Goal: Answer question/provide support: Share knowledge or assist other users

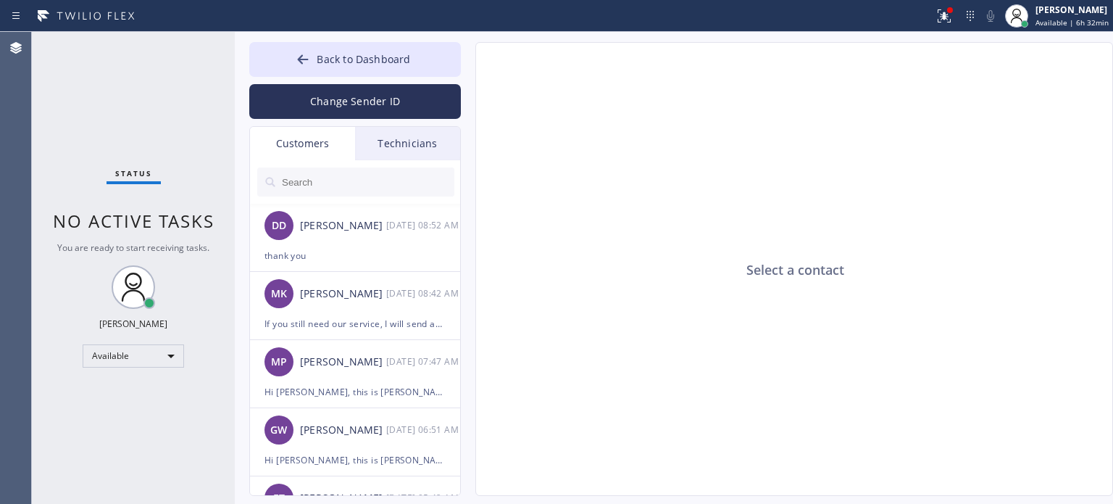
drag, startPoint x: 843, startPoint y: 359, endPoint x: 658, endPoint y: 202, distance: 242.7
click at [843, 359] on div "Select a contact" at bounding box center [795, 270] width 638 height 454
click at [302, 51] on button "Back to Dashboard" at bounding box center [355, 59] width 212 height 35
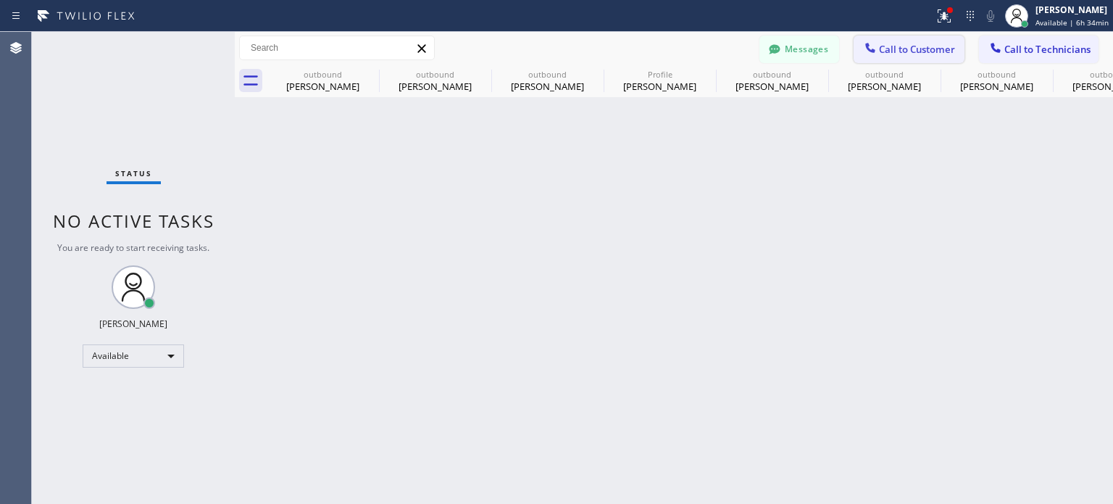
click at [875, 45] on icon at bounding box center [870, 48] width 14 height 14
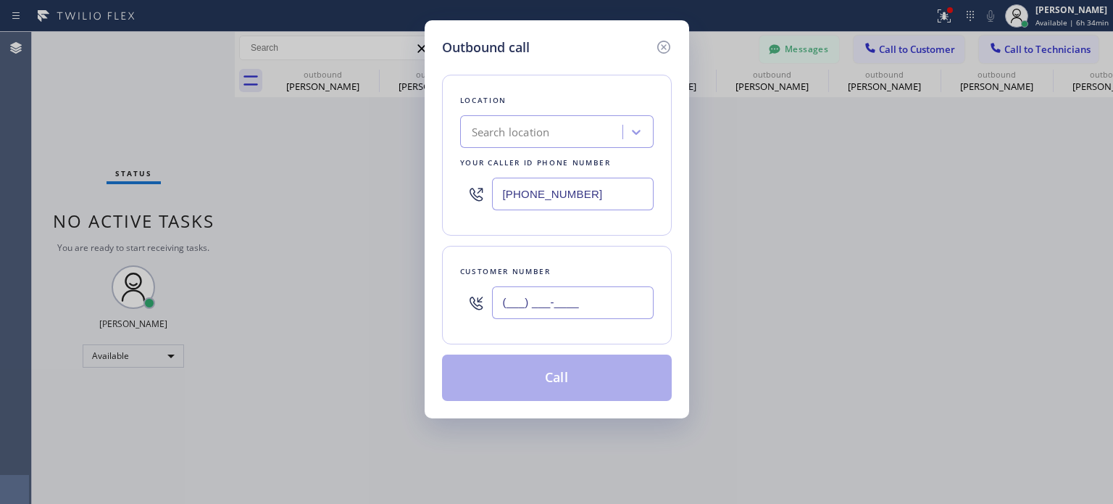
click at [576, 310] on input "(___) ___-____" at bounding box center [573, 302] width 162 height 33
paste input "646) 309-9775"
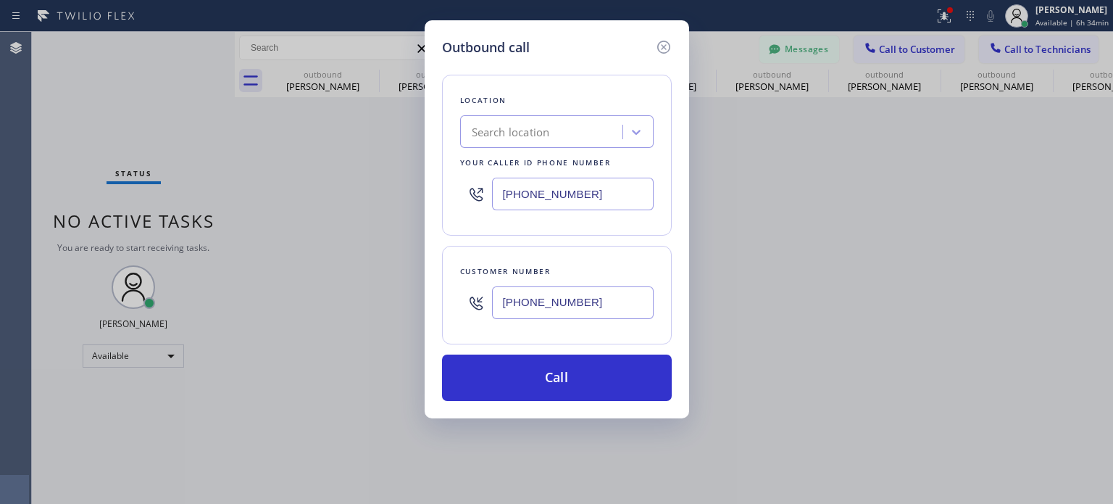
type input "[PHONE_NUMBER]"
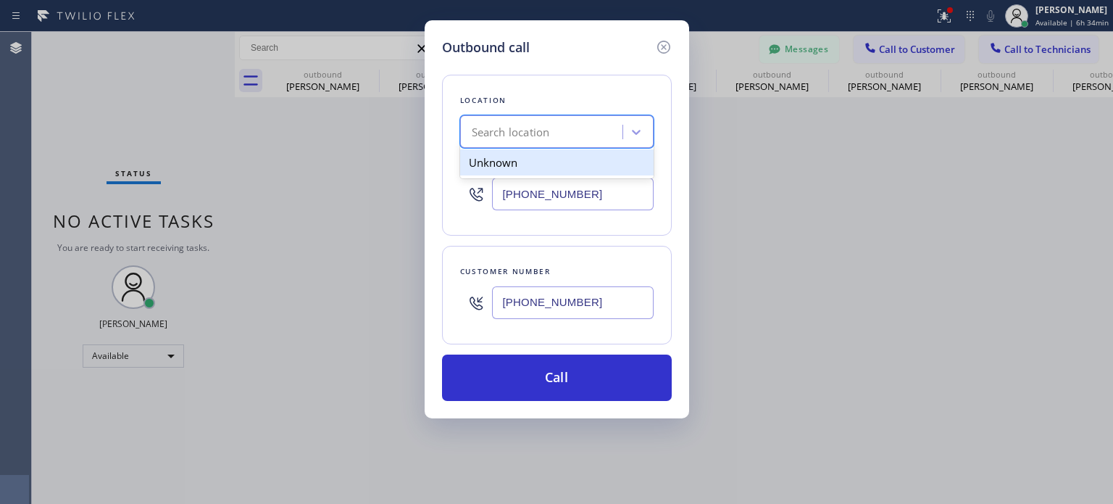
click at [566, 127] on div "Search location" at bounding box center [544, 132] width 158 height 25
paste input "Best Brooklyn Heating and AC Repair"
type input "Best Brooklyn Heating and AC Repair"
click at [528, 179] on div "Best Brooklyn Heating and AC Repair" at bounding box center [557, 169] width 194 height 41
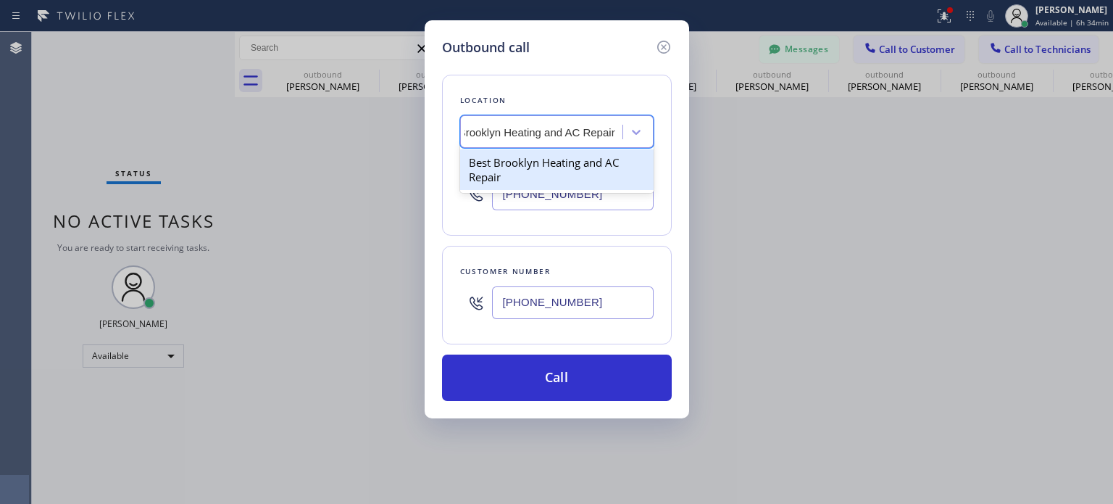
type input "[PHONE_NUMBER]"
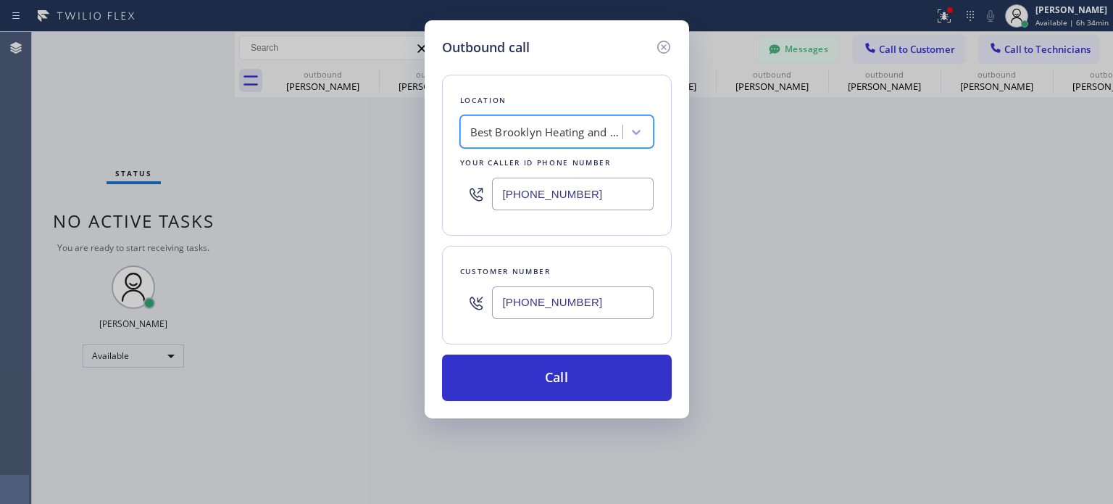
scroll to position [0, 1]
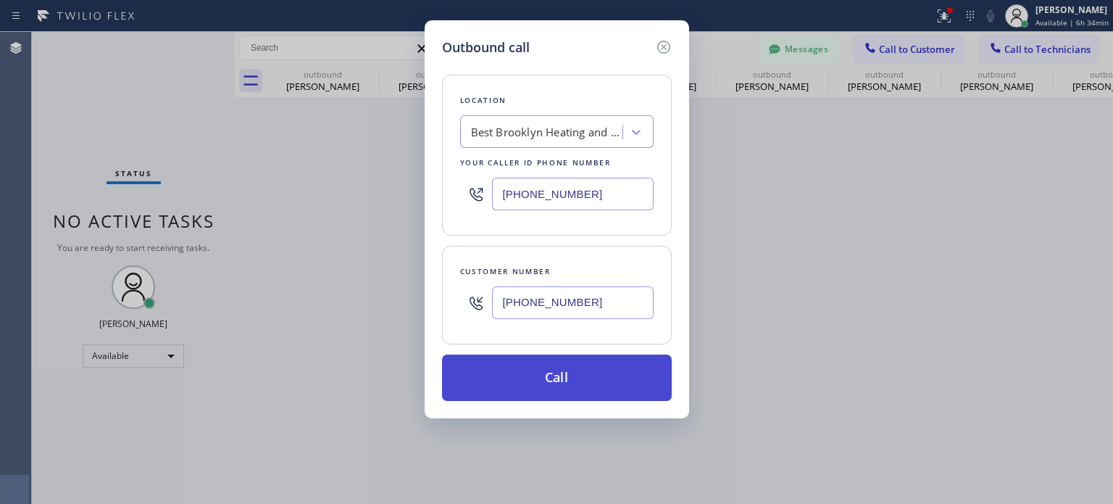
click at [518, 378] on button "Call" at bounding box center [557, 377] width 230 height 46
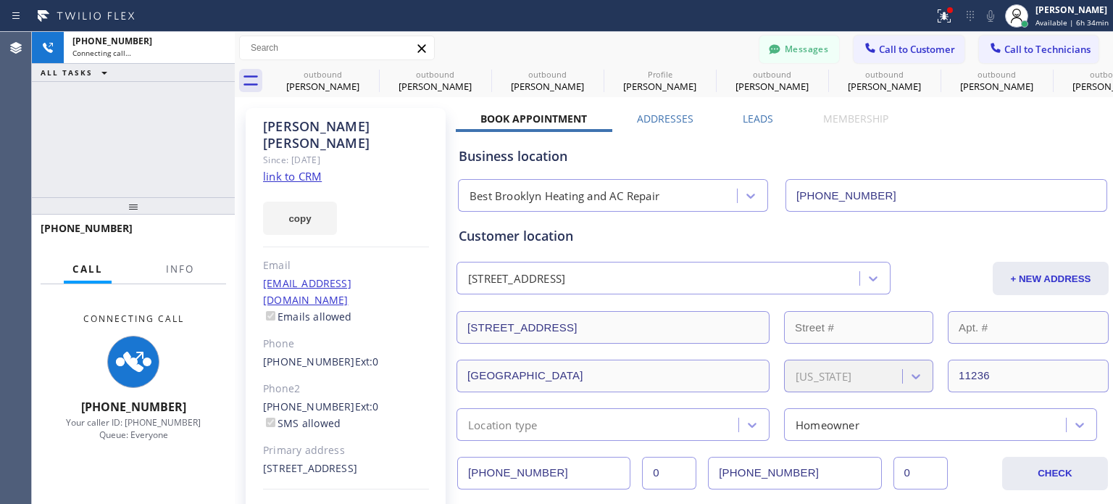
type input "[PHONE_NUMBER]"
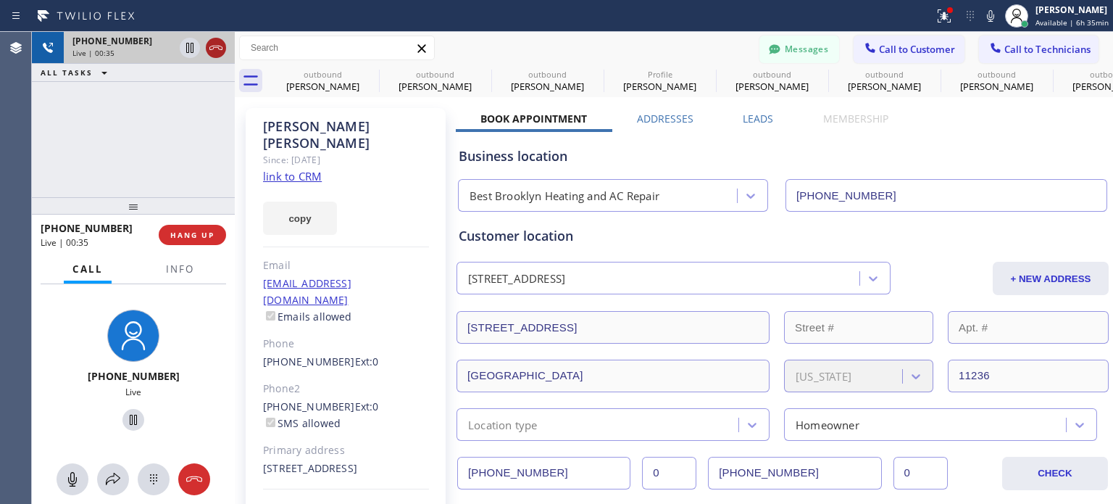
click at [217, 44] on icon at bounding box center [215, 47] width 17 height 17
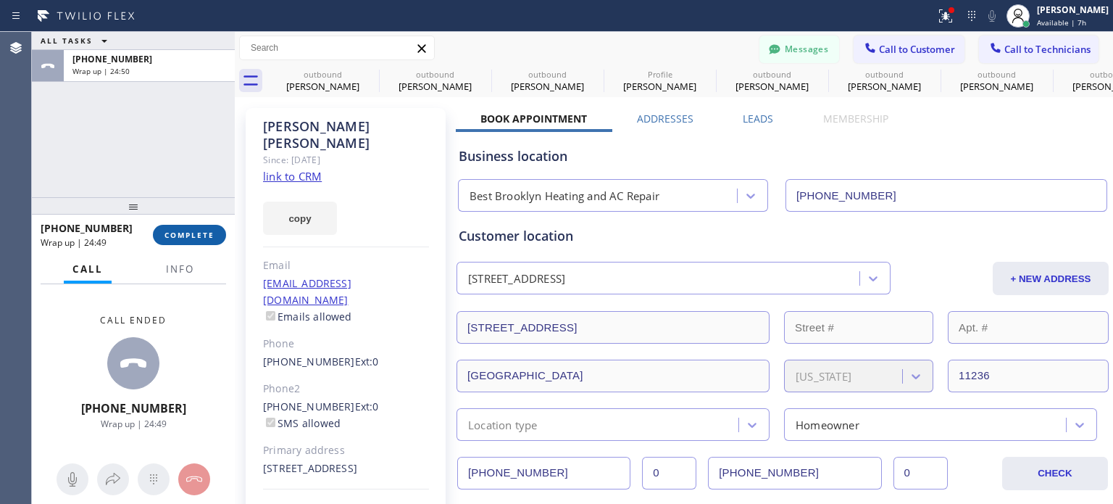
click at [168, 231] on span "COMPLETE" at bounding box center [190, 235] width 50 height 10
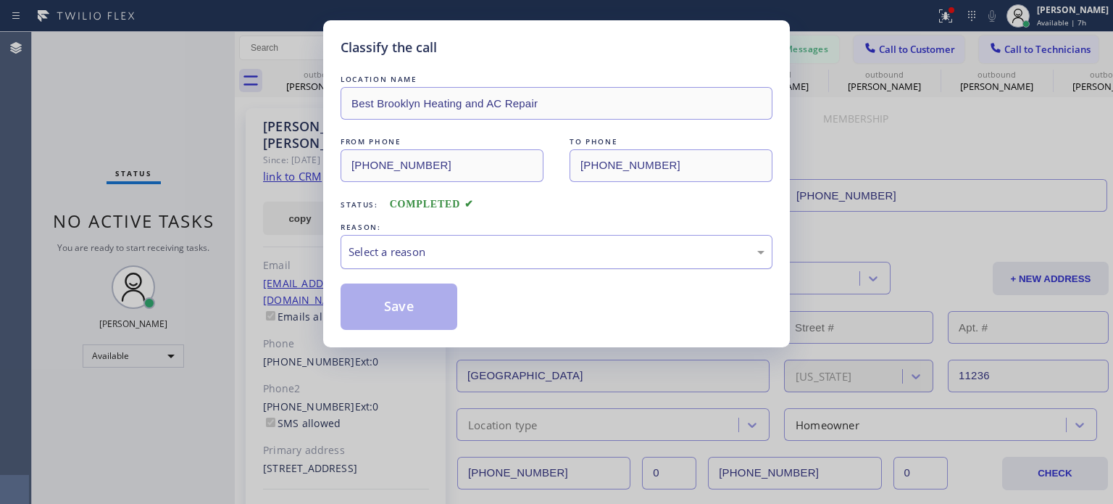
click at [437, 241] on div "Select a reason" at bounding box center [557, 252] width 432 height 34
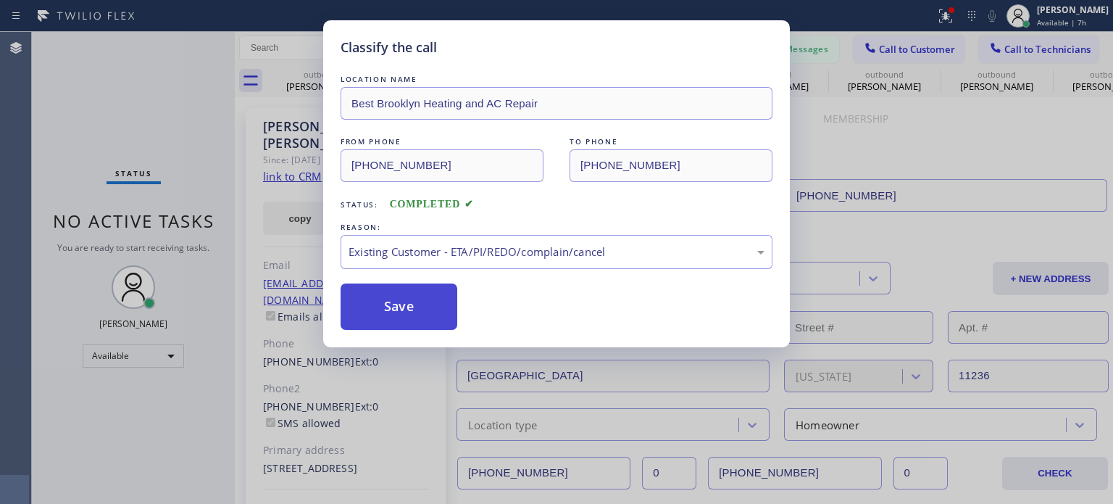
click at [419, 307] on button "Save" at bounding box center [399, 306] width 117 height 46
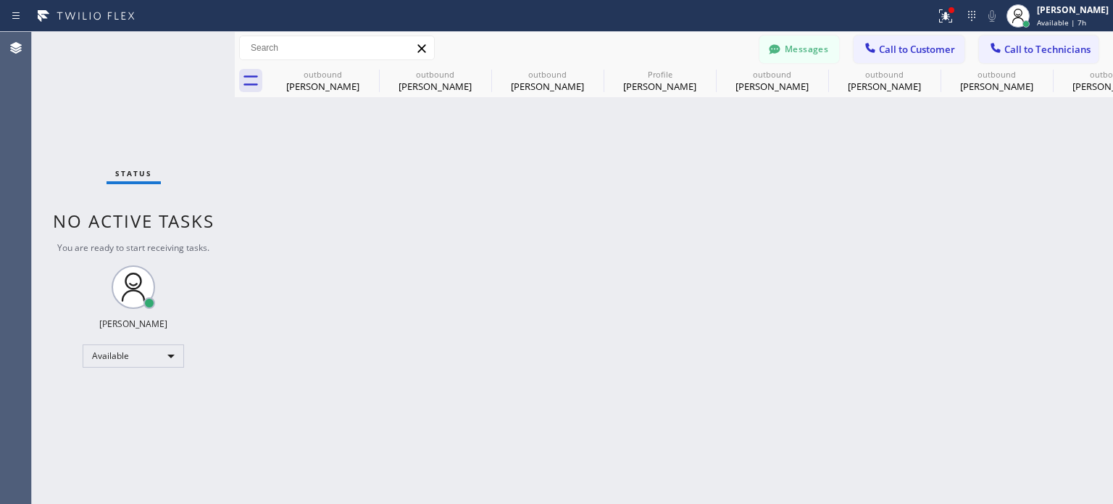
click at [870, 234] on div "Back to Dashboard Change Sender ID Customers Technicians [PERSON_NAME] [DATE] 0…" at bounding box center [674, 268] width 878 height 472
click at [794, 54] on button "Messages" at bounding box center [800, 50] width 80 height 28
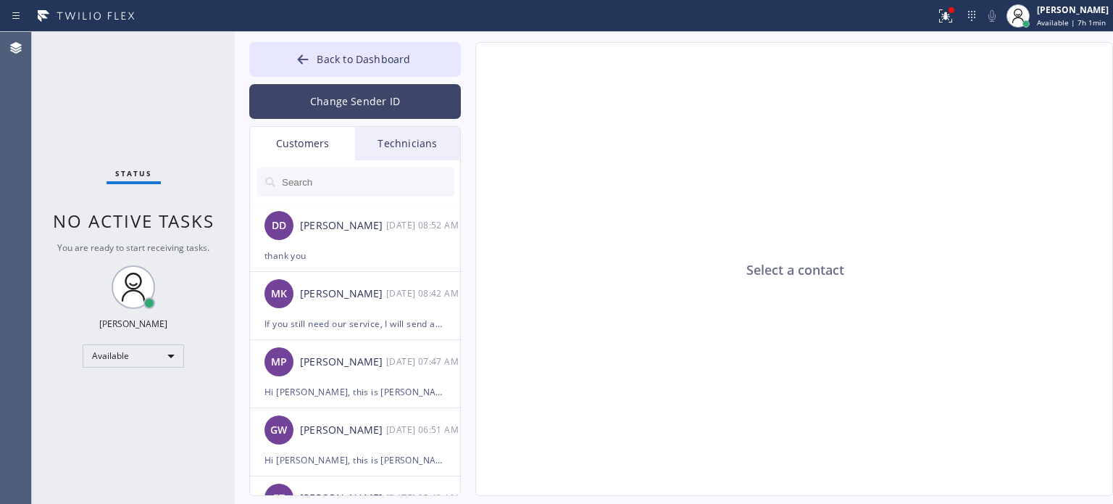
click at [342, 104] on button "Change Sender ID" at bounding box center [355, 101] width 212 height 35
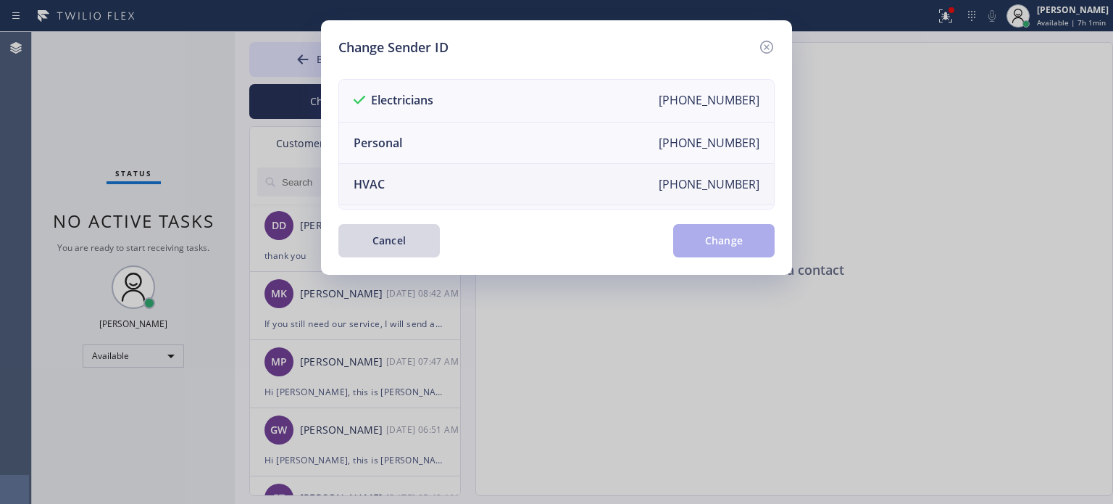
click at [413, 182] on li "HVAC [PHONE_NUMBER]" at bounding box center [556, 184] width 435 height 41
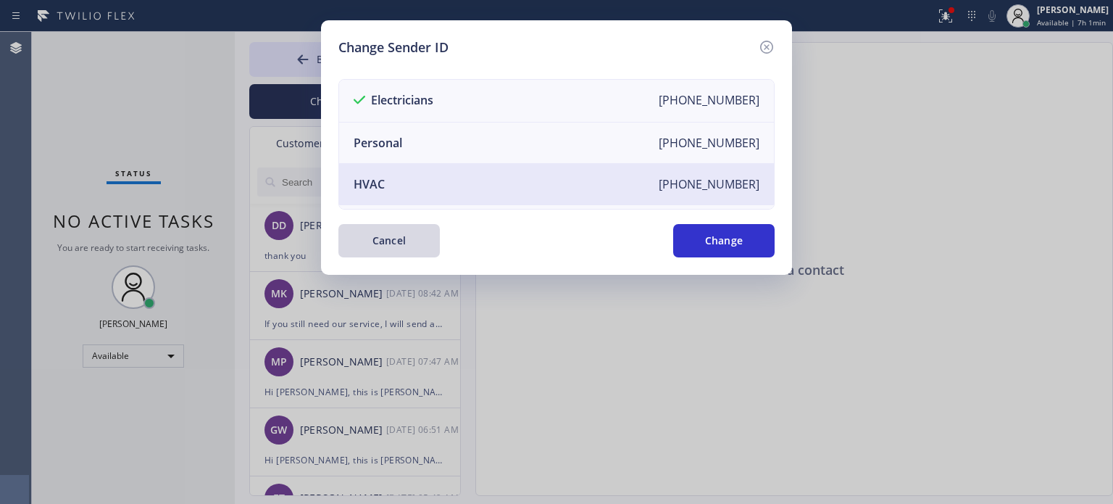
click at [673, 236] on div "Cancel Change" at bounding box center [556, 240] width 436 height 33
drag, startPoint x: 682, startPoint y: 238, endPoint x: 622, endPoint y: 256, distance: 62.6
click at [684, 238] on button "Change" at bounding box center [723, 240] width 101 height 33
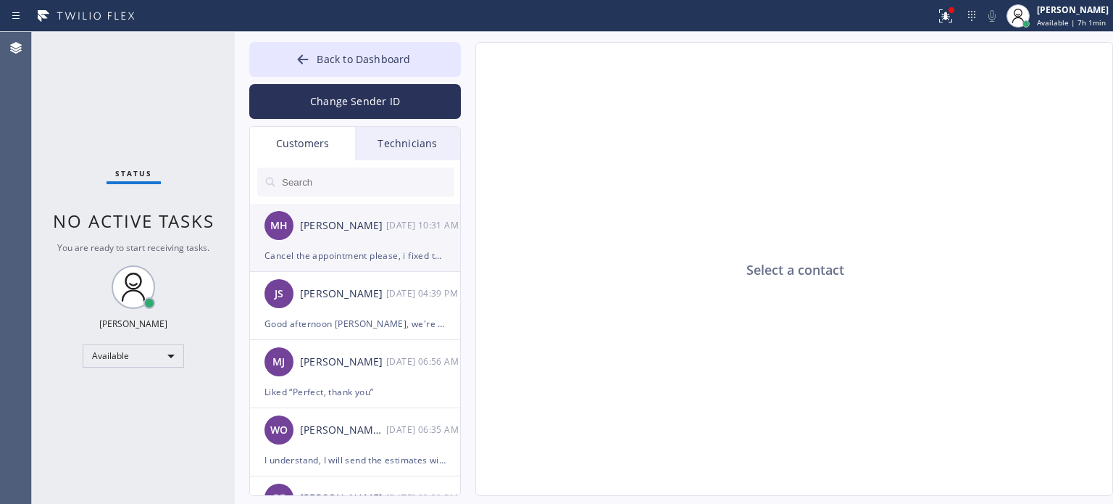
click at [332, 254] on div "Cancel the appointment please, i fixed the issue already" at bounding box center [355, 255] width 181 height 17
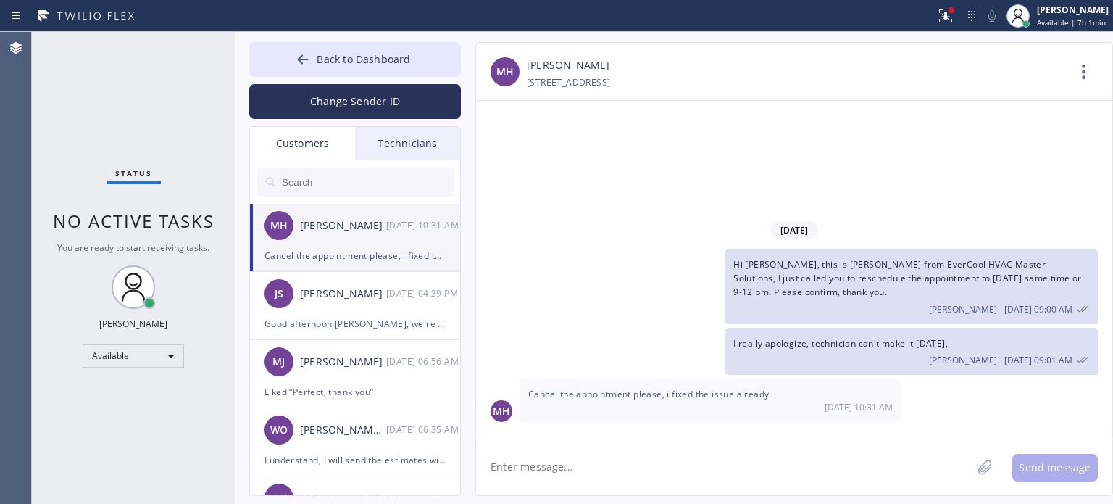
click at [645, 475] on textarea at bounding box center [724, 467] width 496 height 56
type textarea "thank you for letting me know"
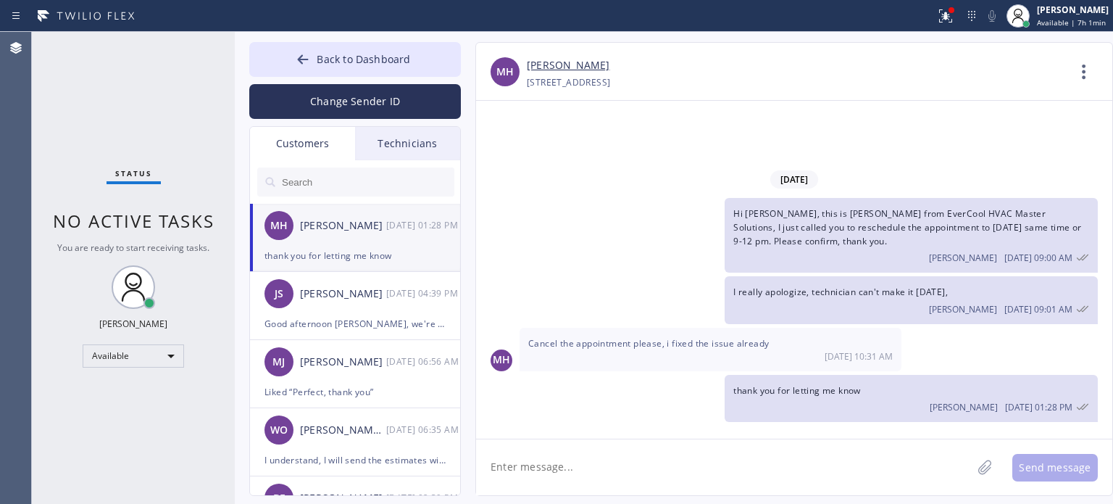
click at [316, 186] on input "text" at bounding box center [368, 181] width 174 height 29
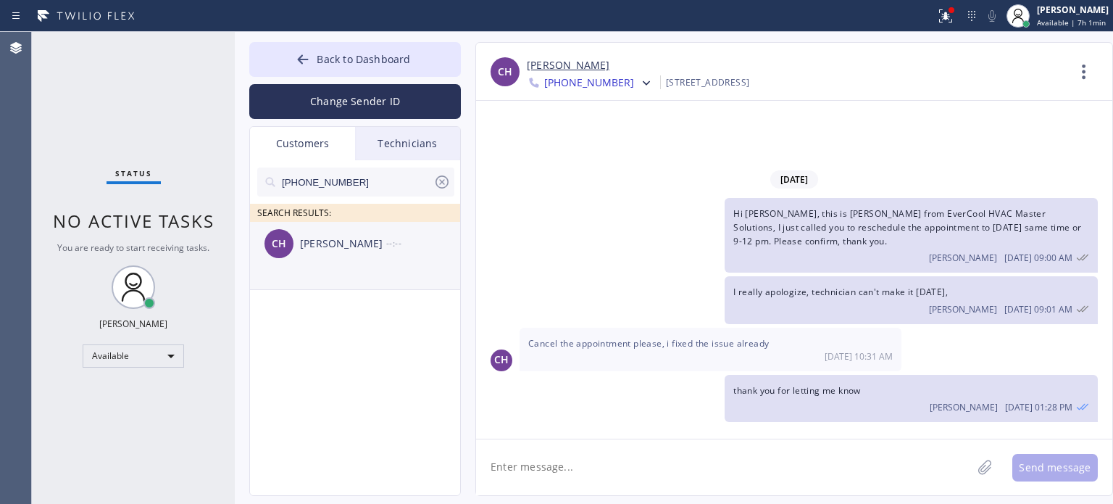
click at [333, 245] on div "[PERSON_NAME]" at bounding box center [343, 244] width 86 height 17
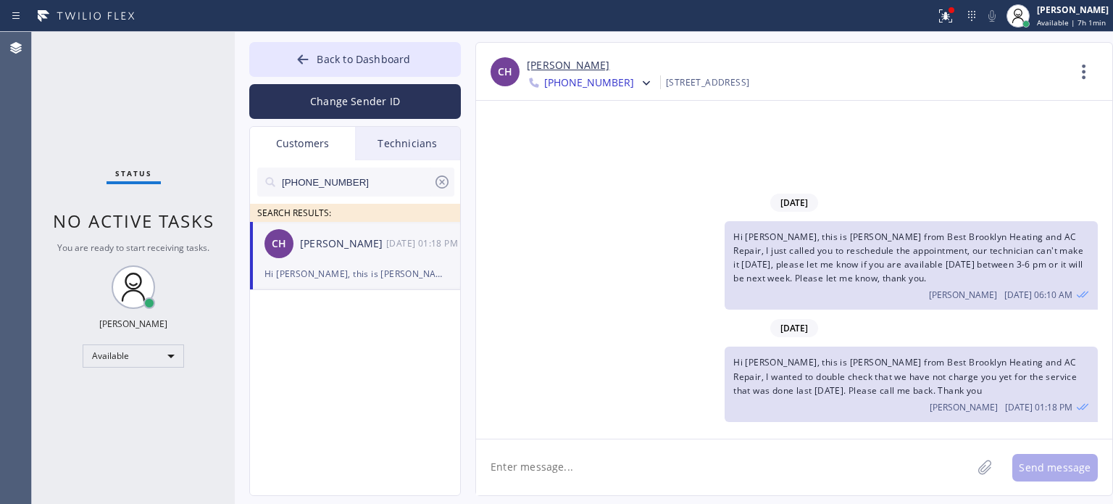
click at [602, 467] on textarea at bounding box center [724, 467] width 496 height 56
click at [812, 379] on span "Hi [PERSON_NAME], this is [PERSON_NAME] from Best Brooklyn Heating and AC Repai…" at bounding box center [906, 376] width 344 height 40
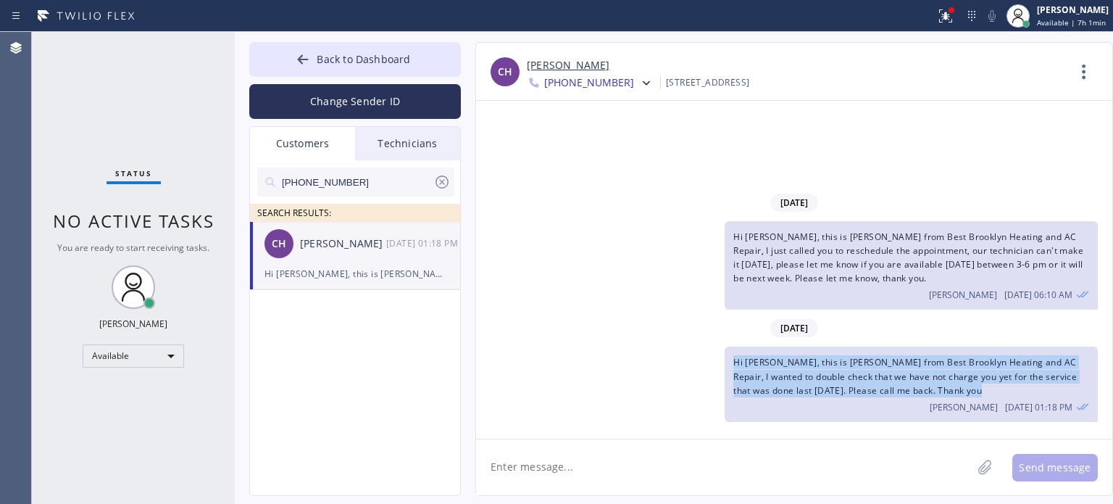
click at [812, 379] on span "Hi [PERSON_NAME], this is [PERSON_NAME] from Best Brooklyn Heating and AC Repai…" at bounding box center [906, 376] width 344 height 40
copy span "Hi [PERSON_NAME], this is [PERSON_NAME] from Best Brooklyn Heating and AC Repai…"
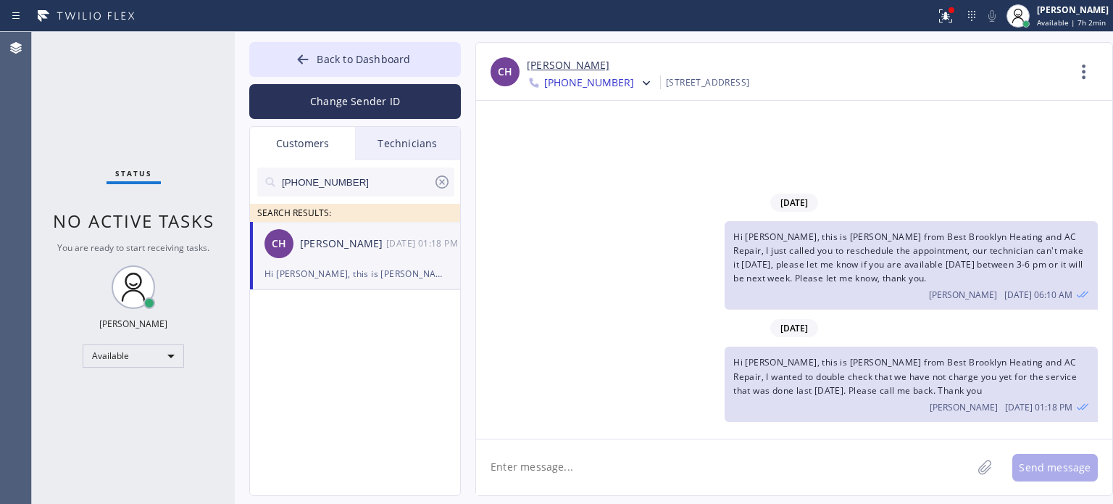
click at [678, 474] on textarea at bounding box center [724, 467] width 496 height 56
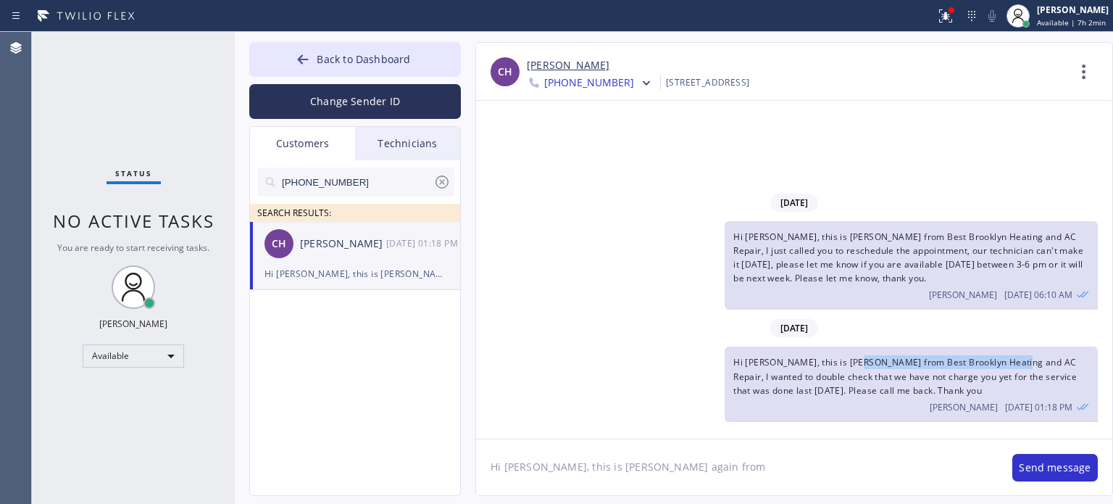
drag, startPoint x: 852, startPoint y: 360, endPoint x: 995, endPoint y: 353, distance: 143.7
click at [1009, 349] on div "Hi [PERSON_NAME], this is [PERSON_NAME] from Best Brooklyn Heating and AC Repai…" at bounding box center [911, 383] width 373 height 75
copy span "Best Brooklyn Heating and AC Repair"
click at [687, 470] on textarea "Hi [PERSON_NAME], this is [PERSON_NAME] again from" at bounding box center [737, 467] width 522 height 56
paste textarea "Best Brooklyn Heating and AC Repair"
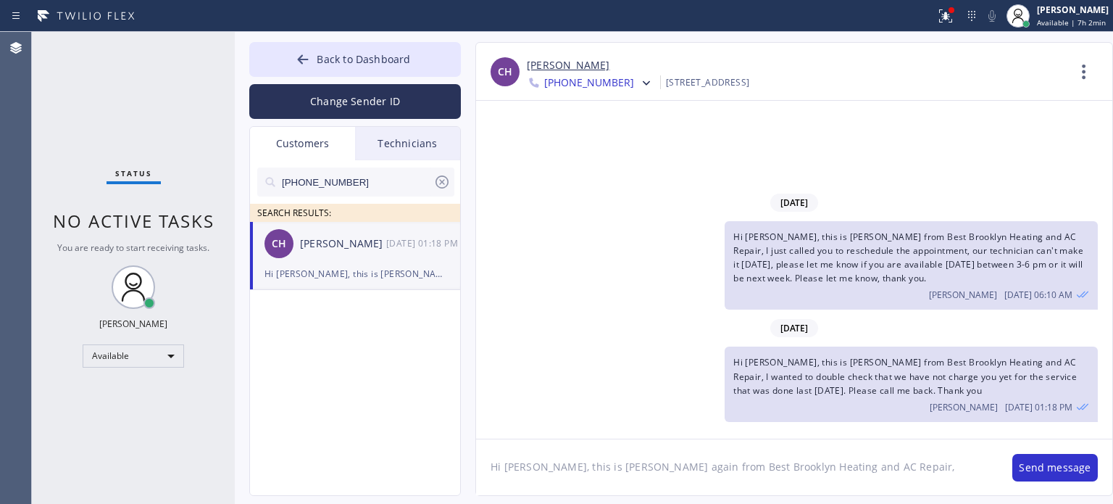
click at [863, 463] on textarea "Hi [PERSON_NAME], this is [PERSON_NAME] again from Best Brooklyn Heating and AC…" at bounding box center [737, 467] width 522 height 56
paste textarea "I already sent the paid invoice to your email. Please check your inbox or spam …"
click at [812, 466] on textarea "Hi [PERSON_NAME], this is [PERSON_NAME] again from Best Brooklyn Heating and AC…" at bounding box center [737, 467] width 522 height 56
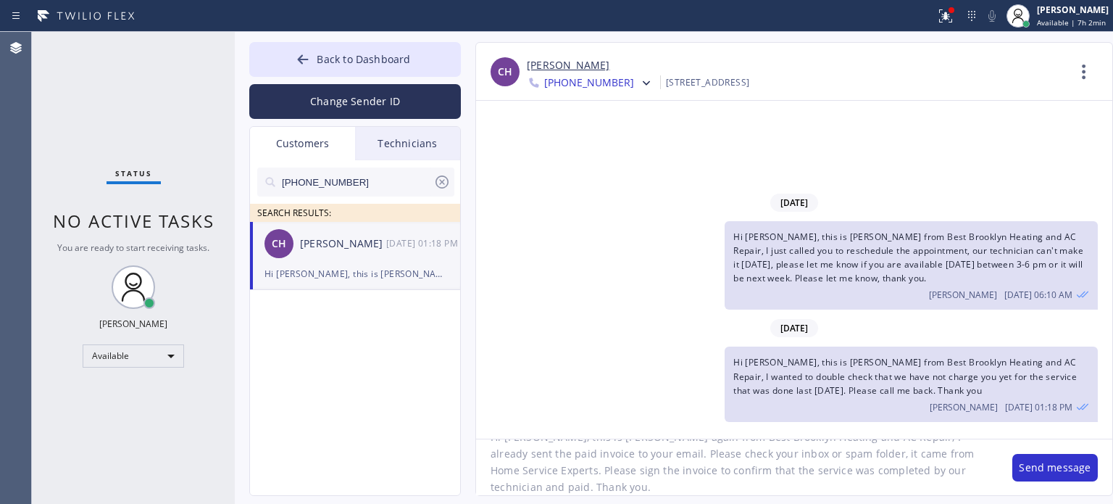
click at [881, 468] on textarea "Hi [PERSON_NAME], this is [PERSON_NAME] again from Best Brooklyn Heating and AC…" at bounding box center [737, 467] width 522 height 56
click at [868, 468] on textarea "Hi [PERSON_NAME], this is [PERSON_NAME] again from Best Brooklyn Heating and AC…" at bounding box center [737, 467] width 522 height 56
type textarea "Hi [PERSON_NAME], this is [PERSON_NAME] again from Best Brooklyn Heating and AC…"
click at [1039, 470] on button "Send message" at bounding box center [1056, 468] width 86 height 28
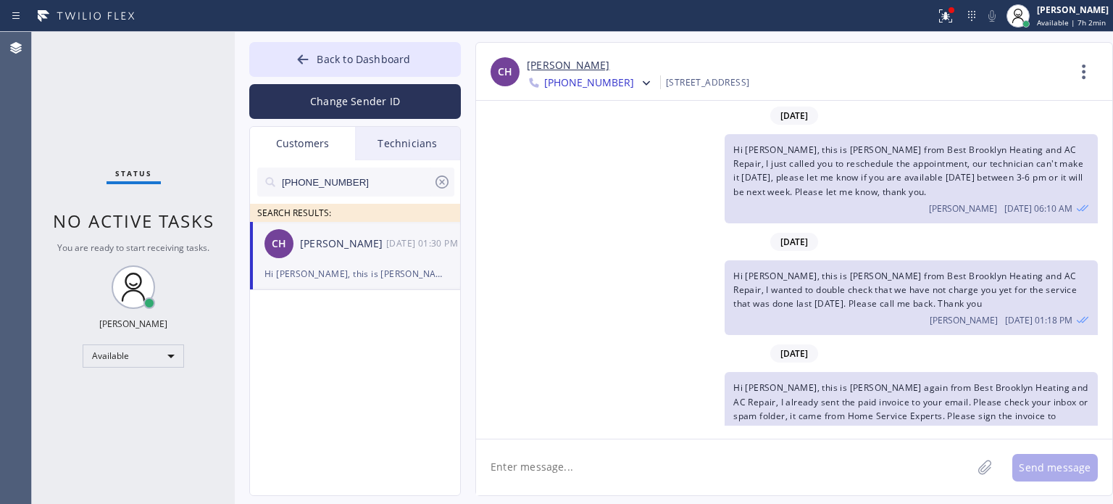
scroll to position [35, 0]
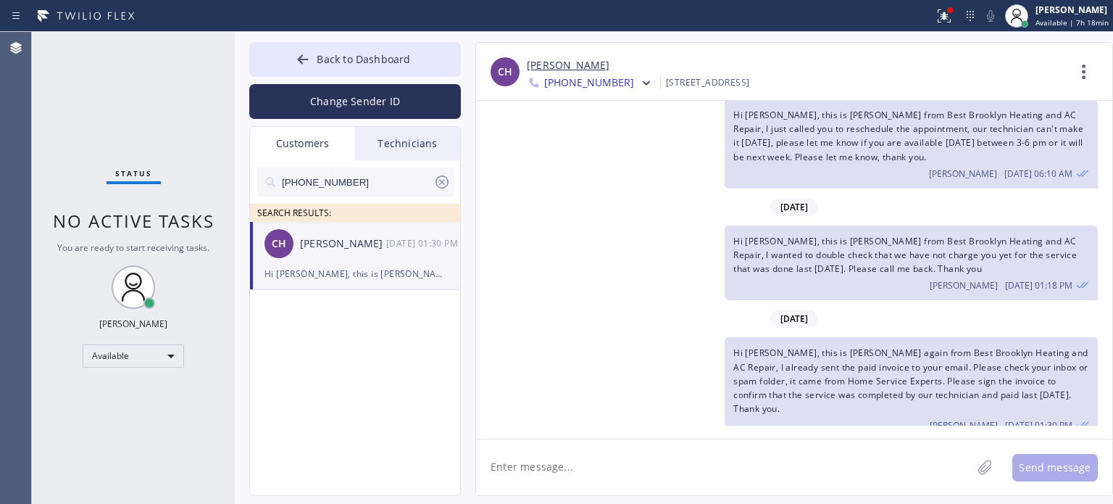
click at [317, 263] on div "CH [PERSON_NAME] [DATE] 01:30 PM" at bounding box center [356, 243] width 212 height 43
click at [684, 466] on textarea at bounding box center [724, 467] width 496 height 56
type textarea "Please sign it cause I need"
click at [351, 57] on span "Back to Dashboard" at bounding box center [364, 59] width 94 height 14
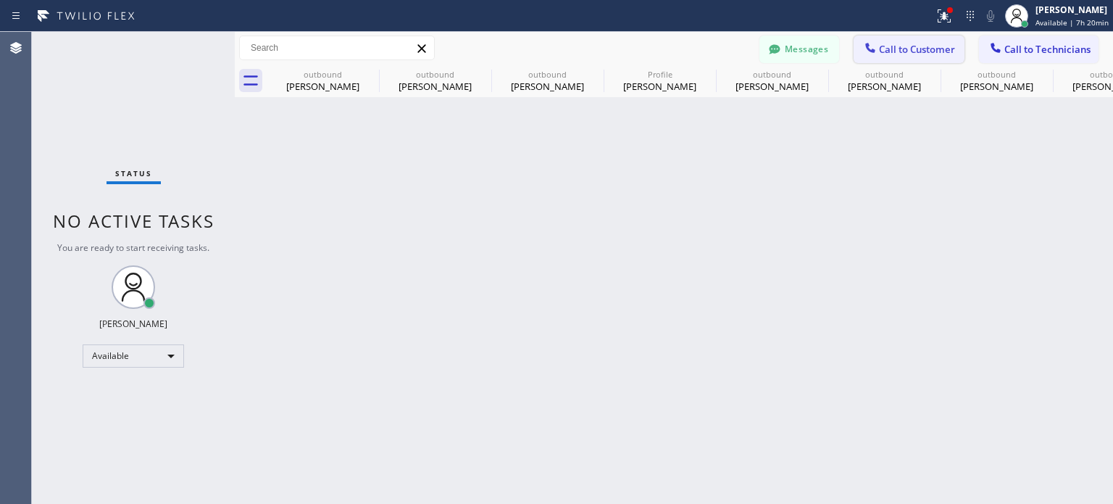
click at [871, 46] on icon at bounding box center [870, 48] width 14 height 14
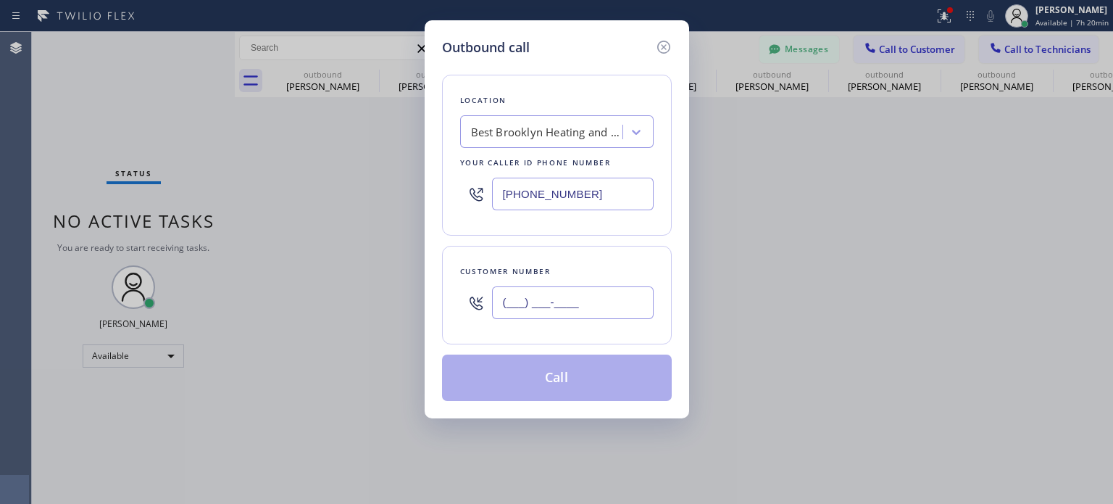
click at [584, 306] on input "(___) ___-____" at bounding box center [573, 302] width 162 height 33
paste input "646) 309-9775"
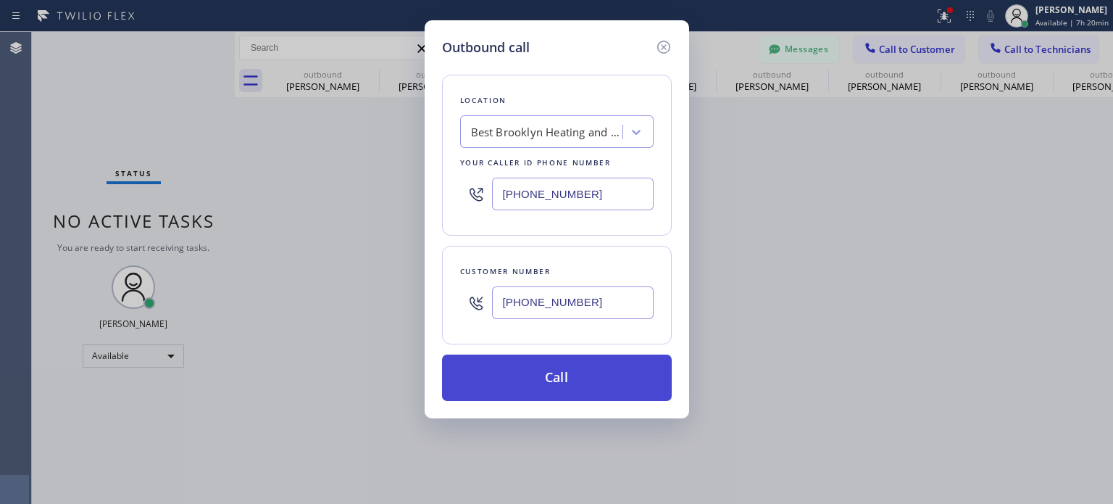
type input "[PHONE_NUMBER]"
click at [524, 379] on button "Call" at bounding box center [557, 377] width 230 height 46
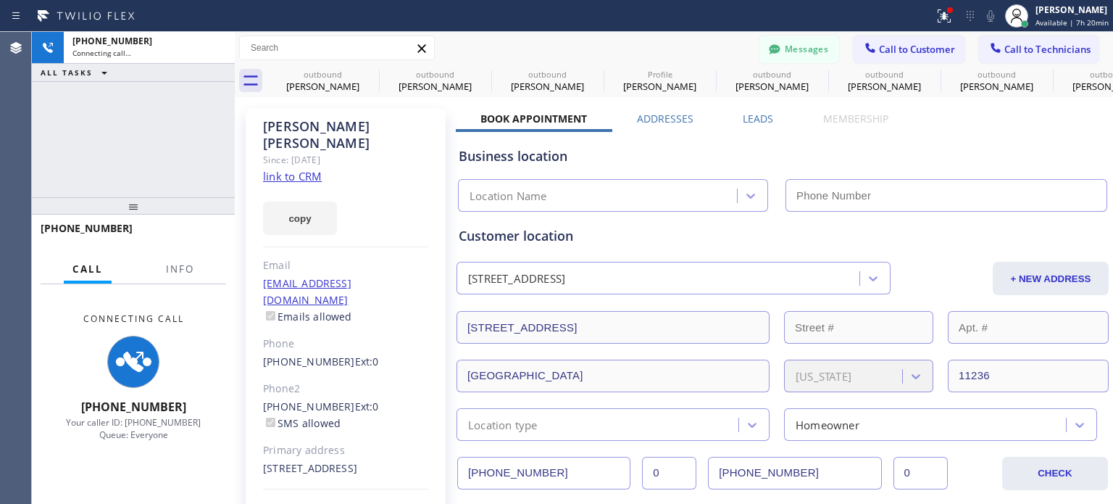
type input "[PHONE_NUMBER]"
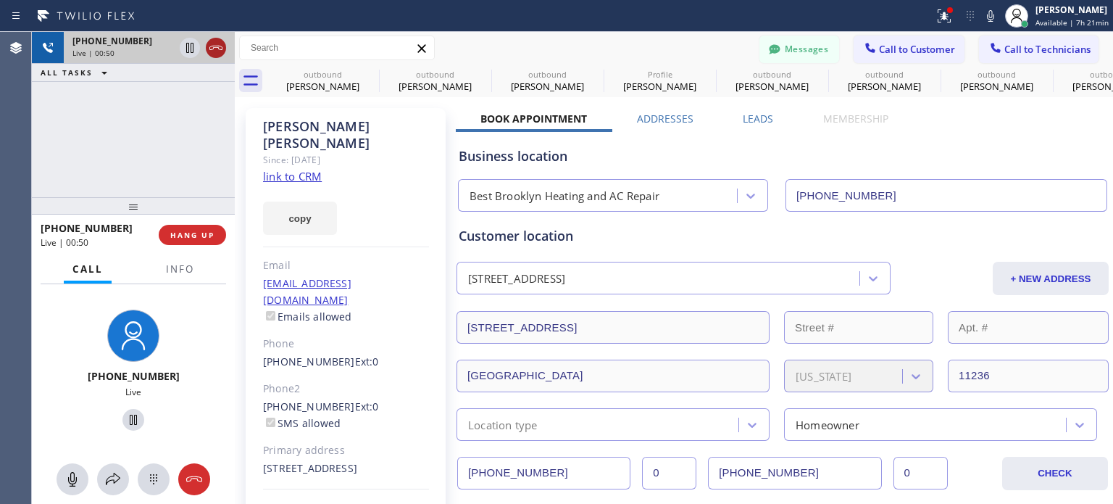
click at [214, 46] on icon at bounding box center [215, 47] width 17 height 17
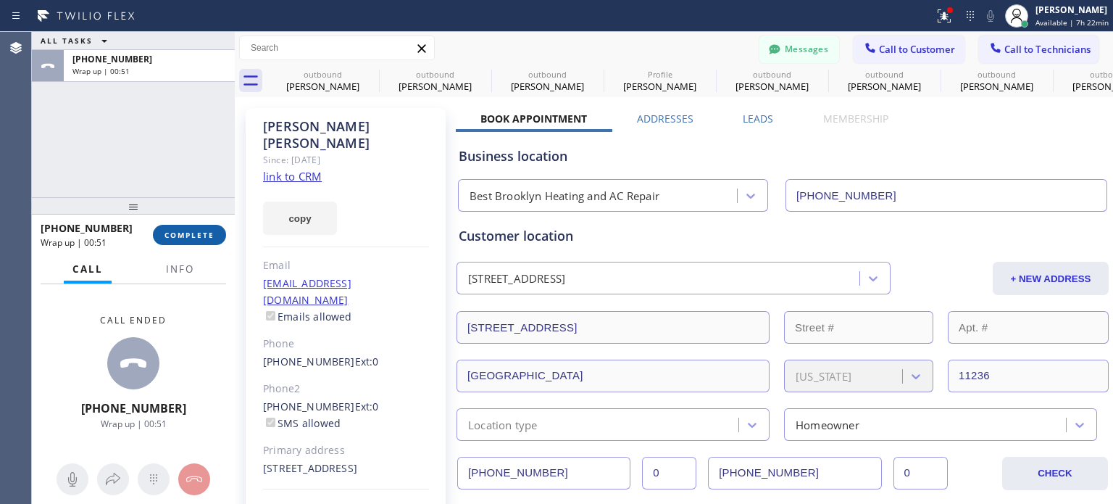
click at [193, 235] on span "COMPLETE" at bounding box center [190, 235] width 50 height 10
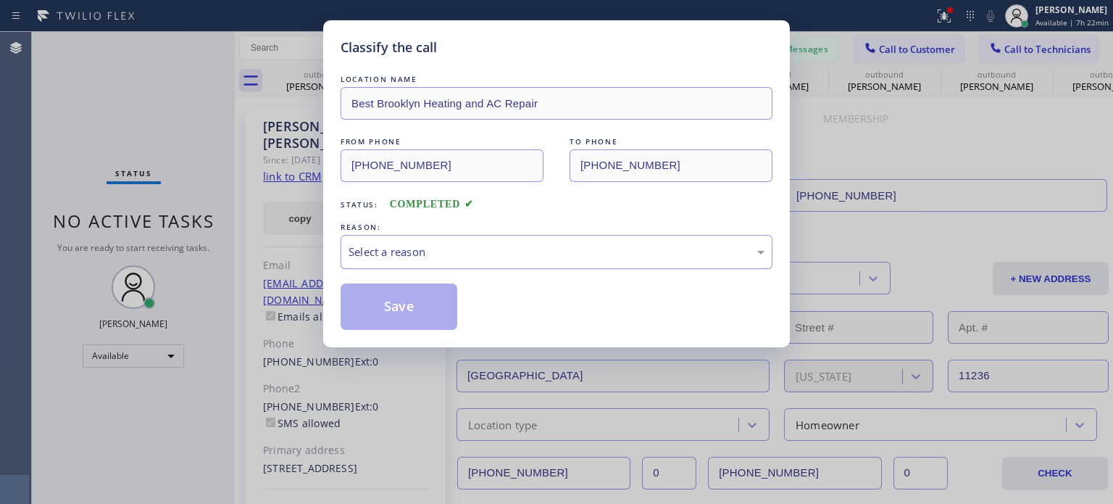
click at [441, 252] on div "Select a reason" at bounding box center [557, 252] width 416 height 17
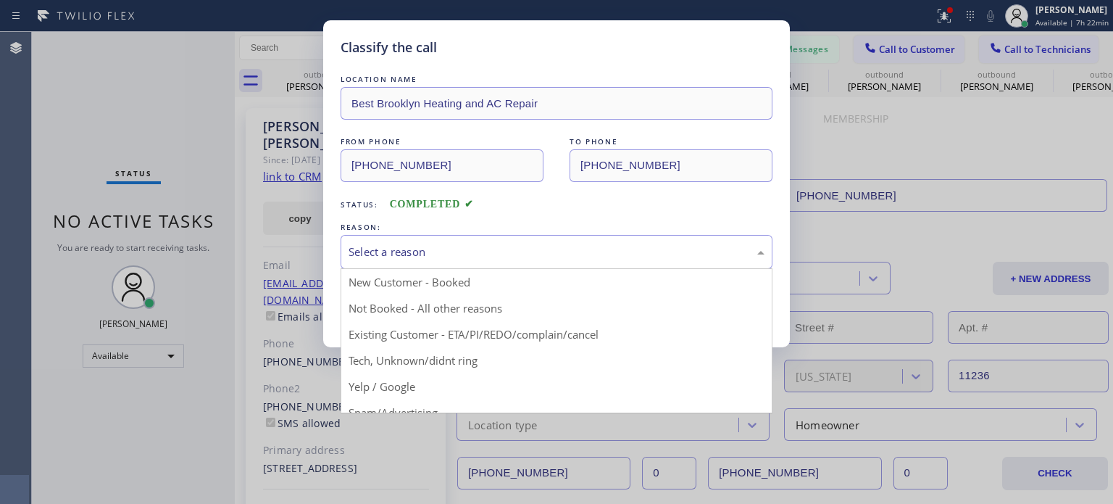
drag, startPoint x: 499, startPoint y: 334, endPoint x: 473, endPoint y: 320, distance: 29.5
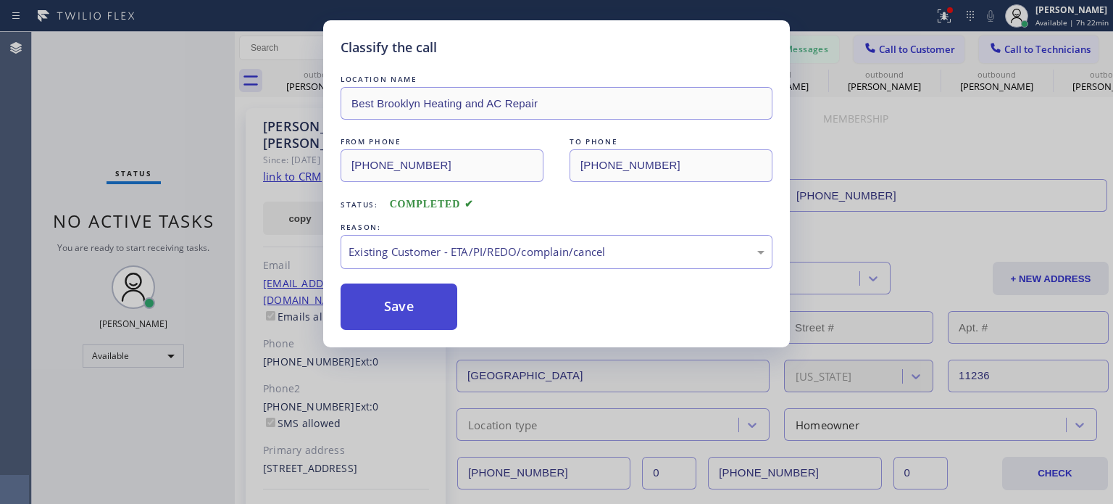
click at [418, 304] on button "Save" at bounding box center [399, 306] width 117 height 46
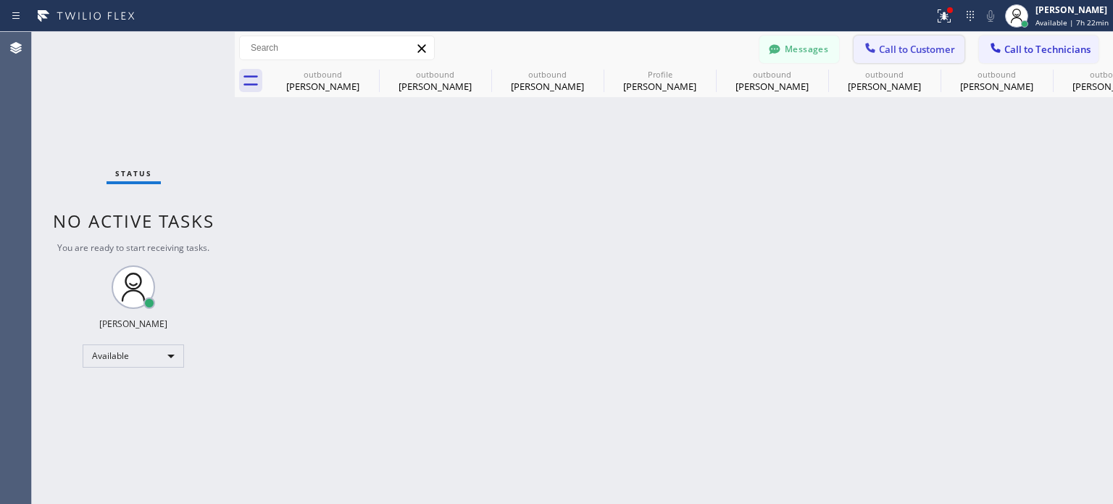
click at [880, 43] on span "Call to Customer" at bounding box center [917, 49] width 76 height 13
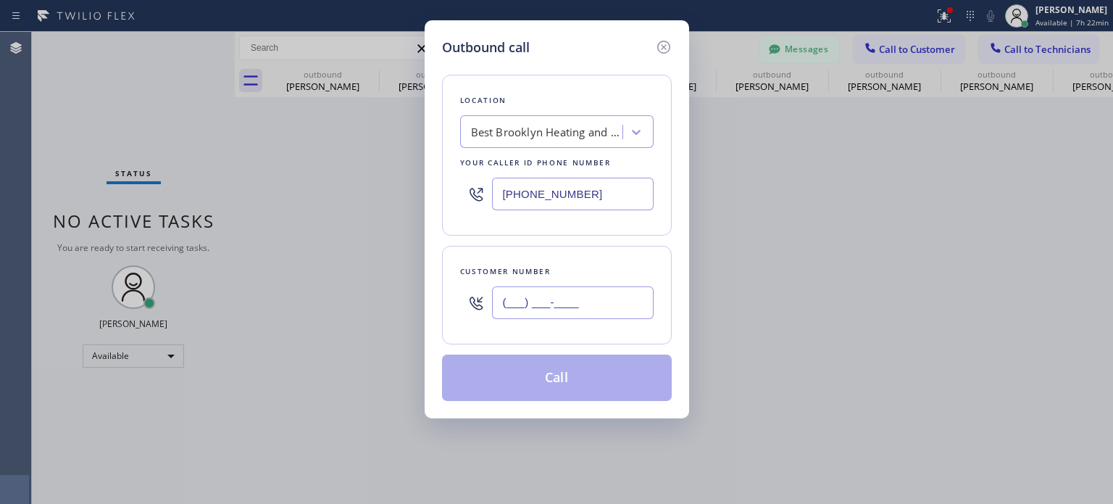
click at [583, 304] on input "(___) ___-____" at bounding box center [573, 302] width 162 height 33
paste input "917) 225-2280"
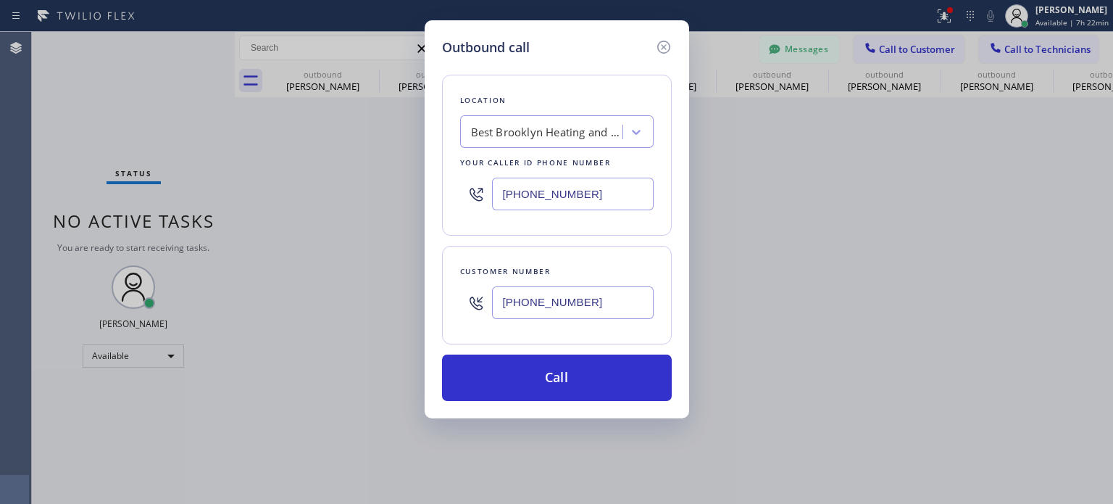
type input "[PHONE_NUMBER]"
click at [534, 191] on input "[PHONE_NUMBER]" at bounding box center [573, 194] width 162 height 33
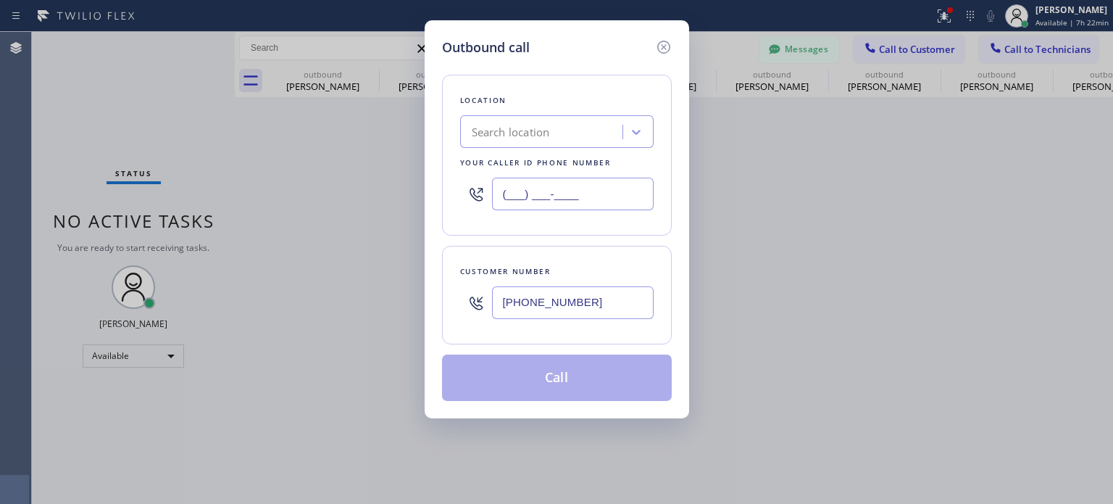
type input "(___) ___-____"
click at [530, 134] on div "Search location" at bounding box center [511, 132] width 78 height 17
paste input "[PERSON_NAME] Heating & AC"
type input "[PERSON_NAME] Heating & AC"
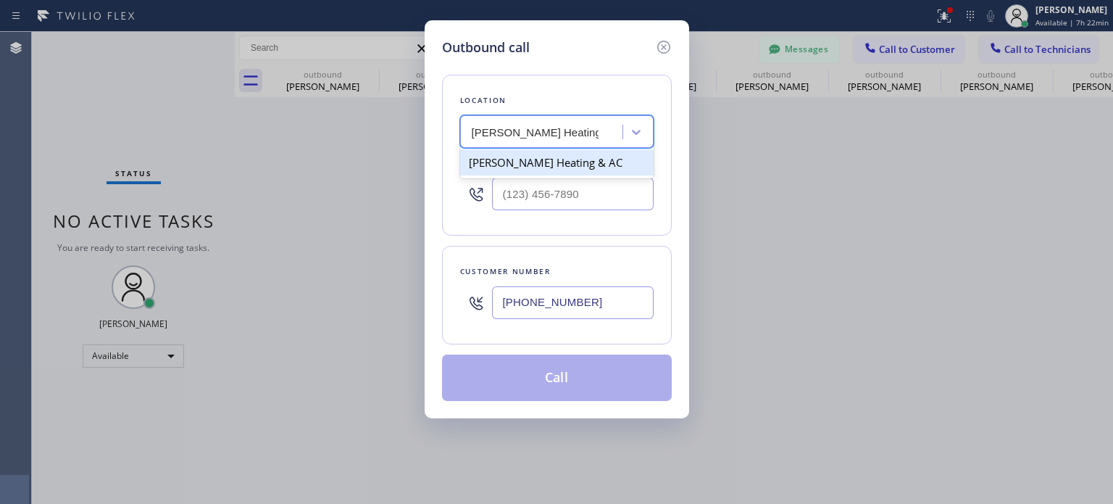
click at [504, 159] on div "[PERSON_NAME] Heating & AC" at bounding box center [557, 162] width 194 height 26
type input "[PHONE_NUMBER]"
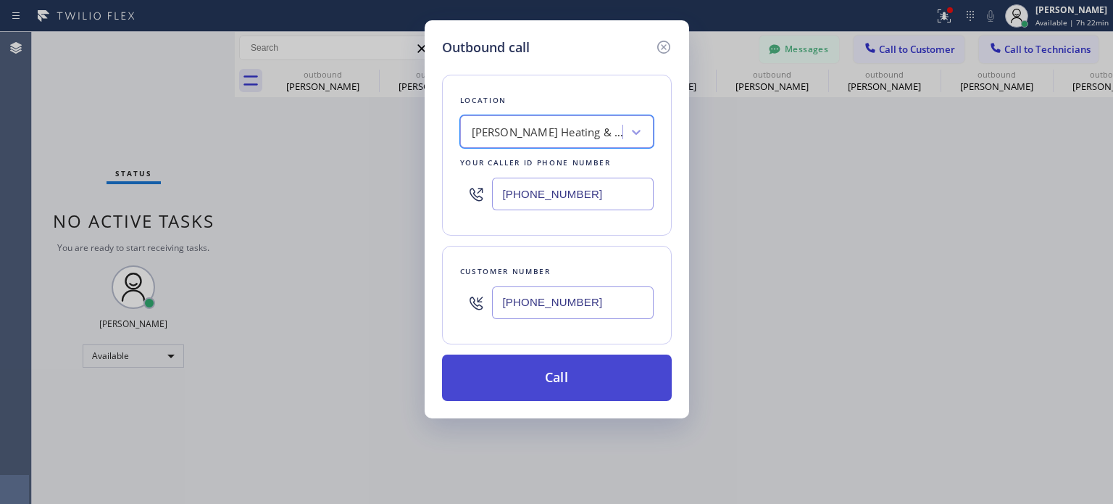
click at [552, 379] on button "Call" at bounding box center [557, 377] width 230 height 46
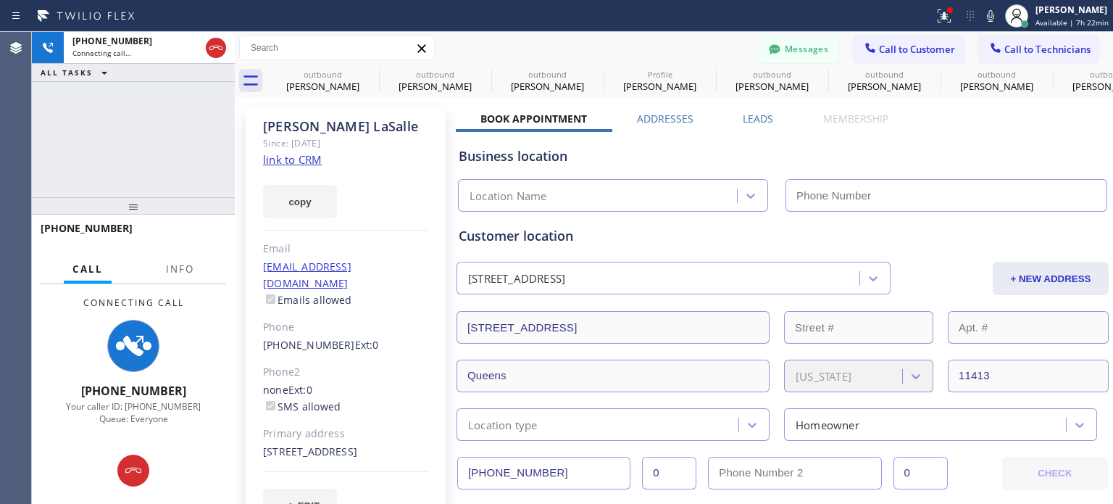
type input "[PHONE_NUMBER]"
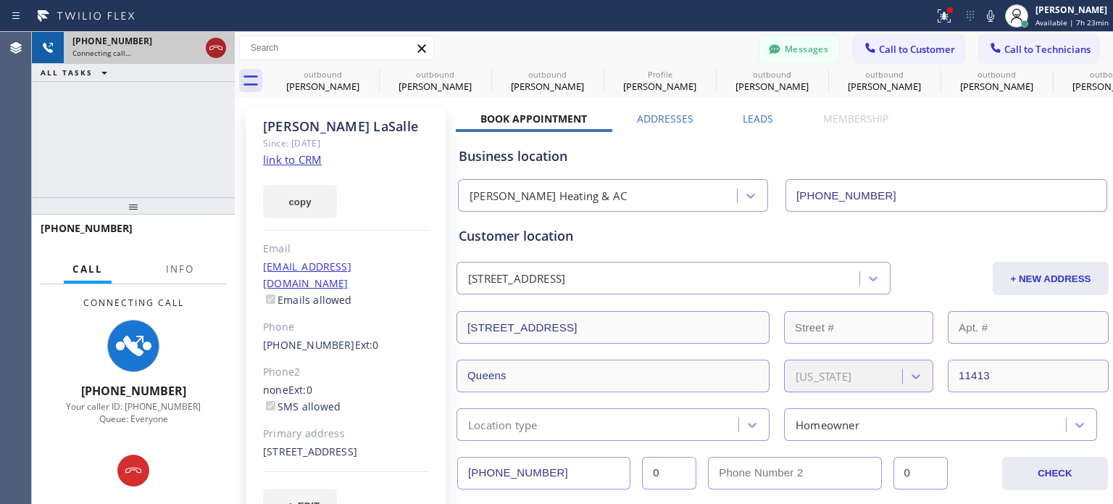
click at [214, 46] on icon at bounding box center [215, 47] width 17 height 17
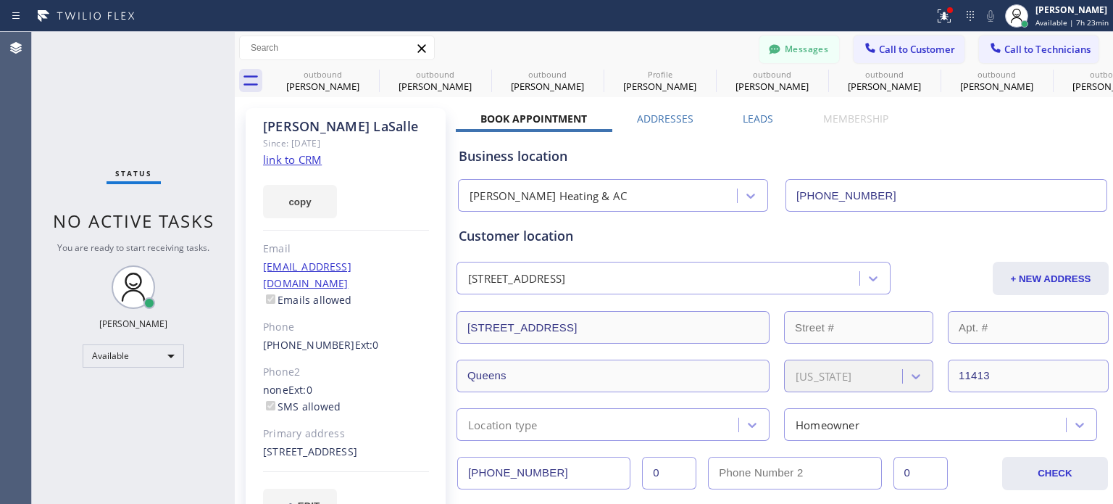
click at [835, 152] on div "Business location" at bounding box center [783, 156] width 648 height 20
drag, startPoint x: 257, startPoint y: 325, endPoint x: 242, endPoint y: 90, distance: 235.3
click at [334, 329] on div "[PERSON_NAME] Since: [DATE] link to CRM copy Email [EMAIL_ADDRESS][DOMAIN_NAME]…" at bounding box center [346, 323] width 200 height 431
copy link "[PHONE_NUMBER]"
click at [863, 56] on div at bounding box center [870, 49] width 17 height 17
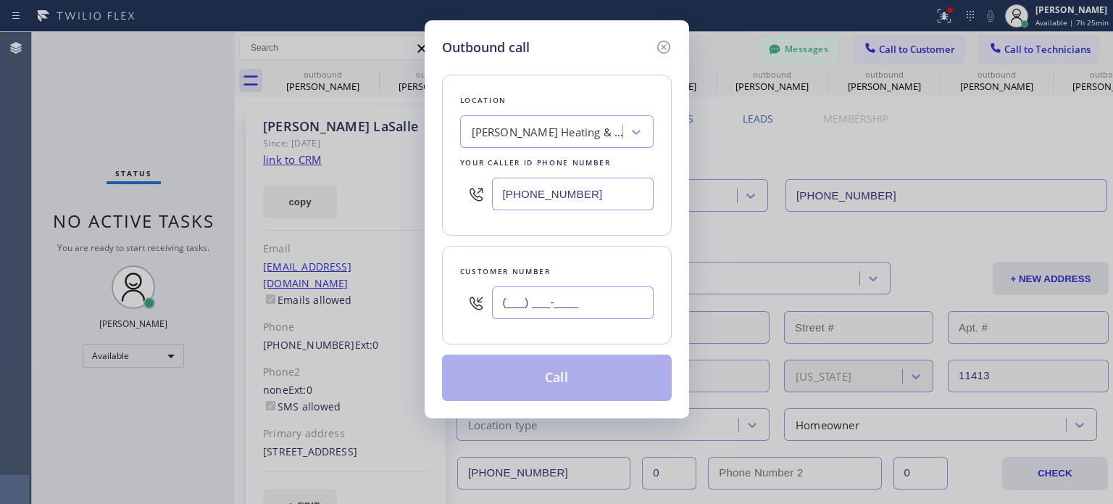
click at [514, 307] on input "(___) ___-____" at bounding box center [573, 302] width 162 height 33
paste input "917) 225-2280"
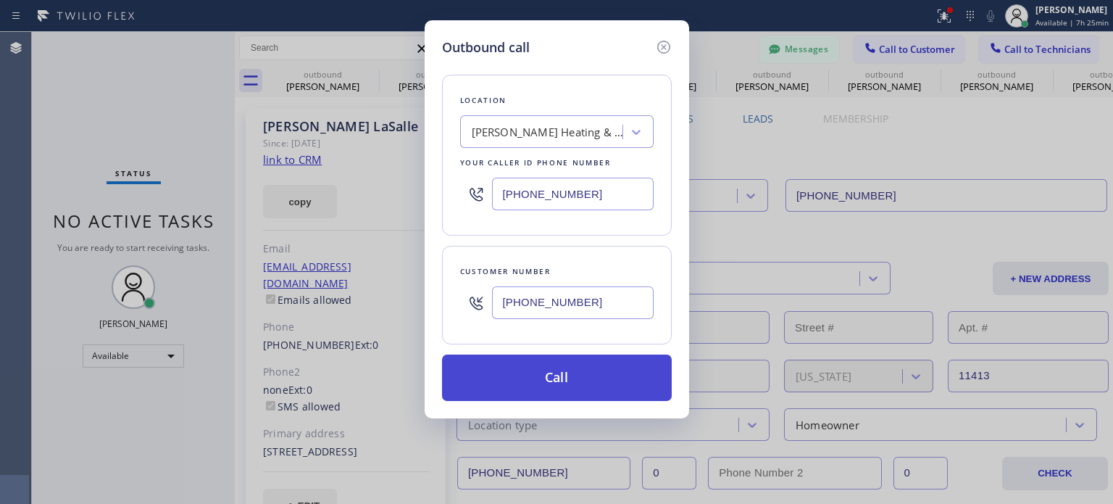
type input "[PHONE_NUMBER]"
click at [522, 376] on button "Call" at bounding box center [557, 377] width 230 height 46
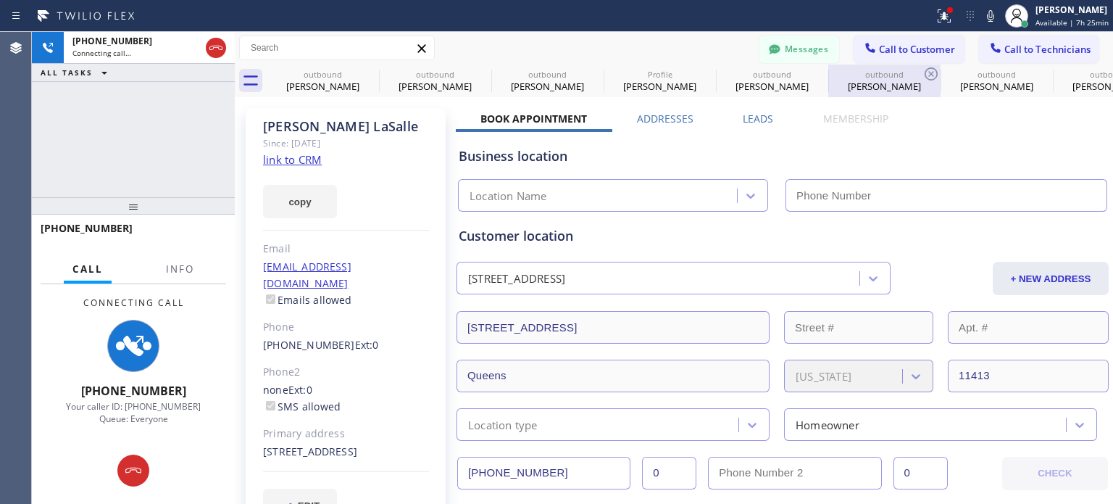
type input "[PHONE_NUMBER]"
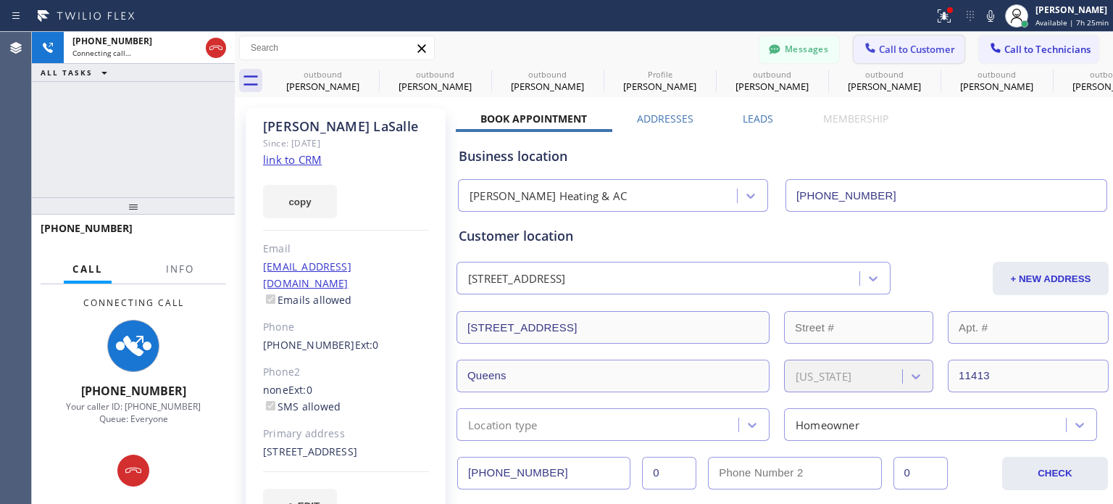
click at [879, 45] on span "Call to Customer" at bounding box center [917, 49] width 76 height 13
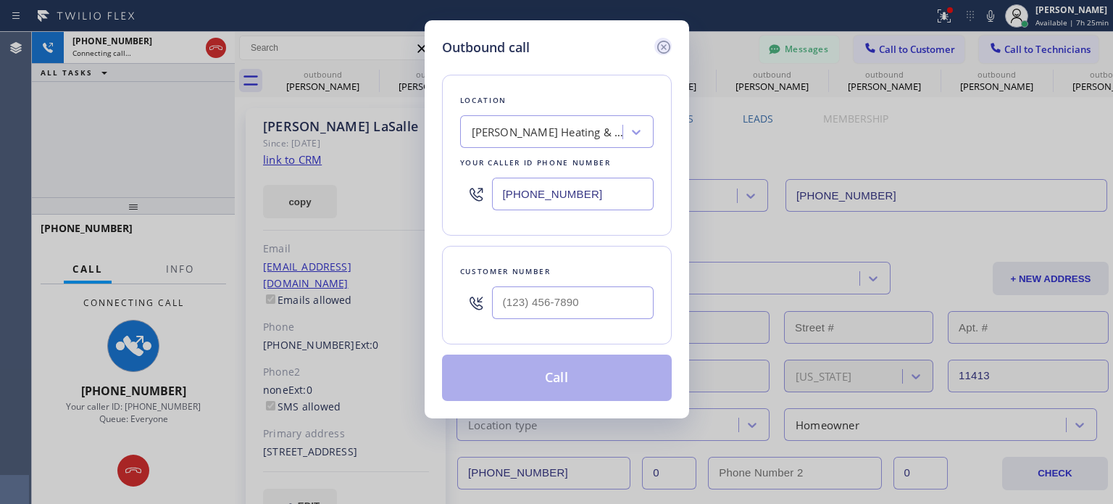
click at [663, 51] on icon at bounding box center [663, 46] width 17 height 17
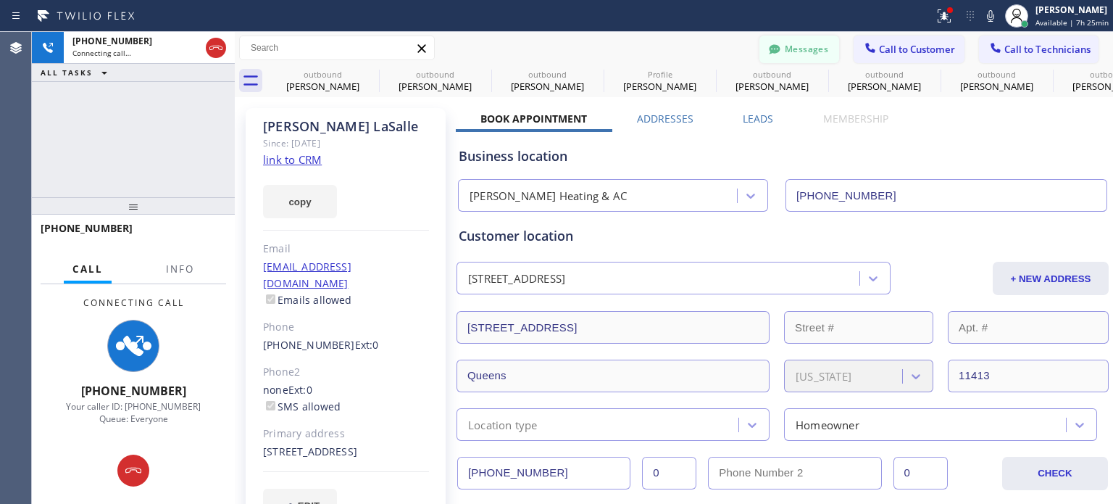
click at [783, 45] on button "Messages" at bounding box center [800, 50] width 80 height 28
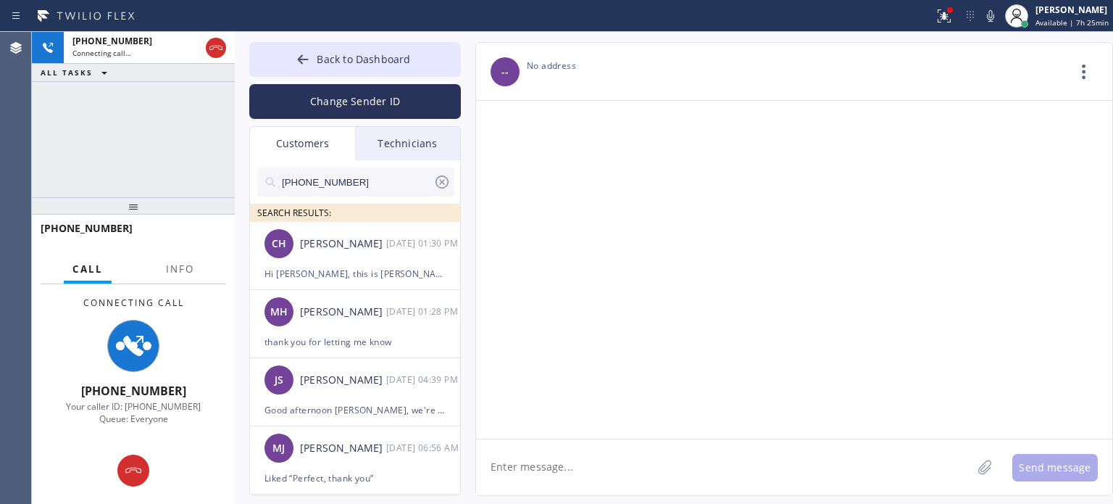
click at [316, 185] on input "[PHONE_NUMBER]" at bounding box center [357, 181] width 153 height 29
paste input "917) 225-2280"
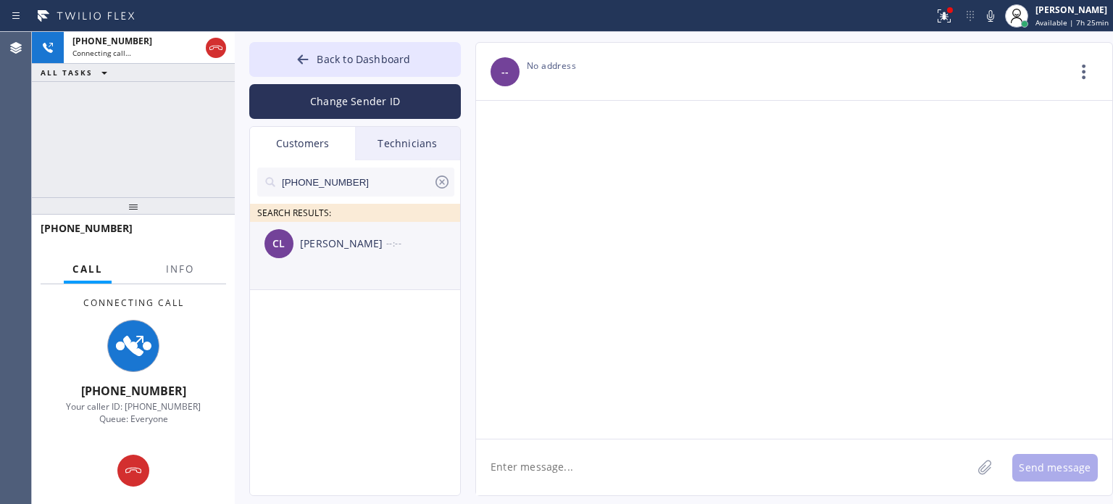
type input "[PHONE_NUMBER]"
click at [327, 243] on div "[PERSON_NAME]" at bounding box center [343, 244] width 86 height 17
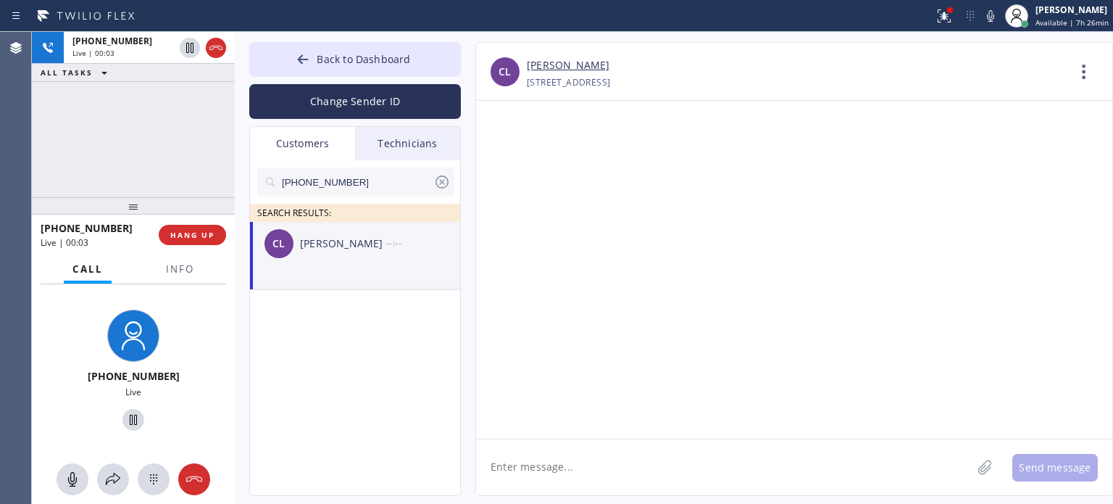
click at [888, 362] on div at bounding box center [794, 270] width 636 height 338
click at [193, 234] on span "HANG UP" at bounding box center [192, 235] width 44 height 10
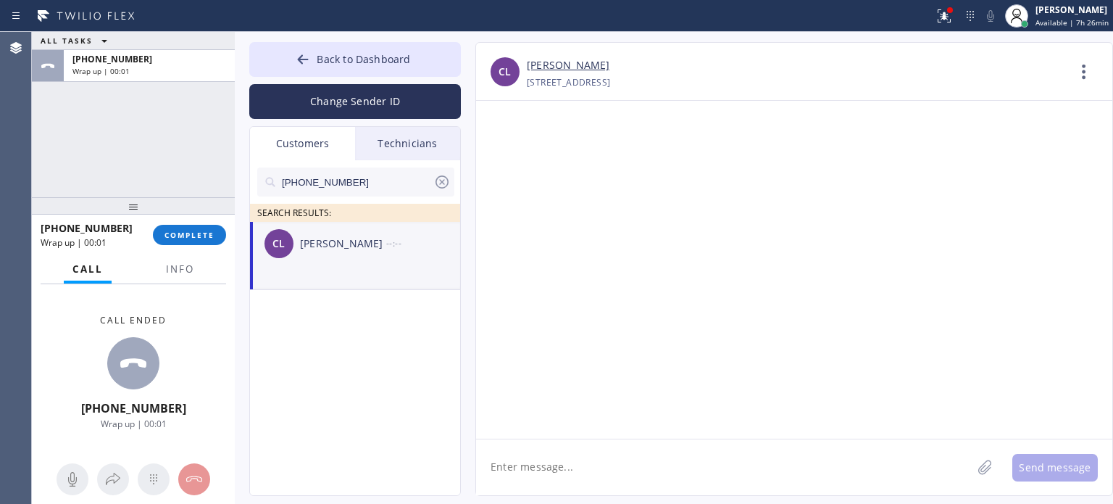
click at [536, 463] on textarea at bounding box center [724, 467] width 496 height 56
paste textarea "[PERSON_NAME] Heating & AC"
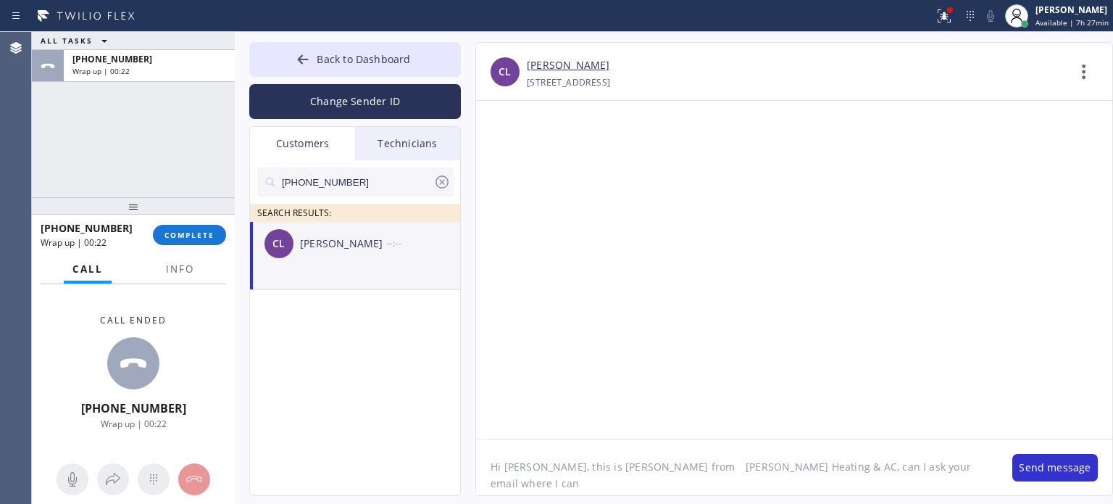
click at [899, 463] on textarea "Hi [PERSON_NAME], this is [PERSON_NAME] from [PERSON_NAME] Heating & AC, can I …" at bounding box center [737, 467] width 522 height 56
type textarea "Hi [PERSON_NAME], this is [PERSON_NAME] from [PERSON_NAME] Heating & AC, can I …"
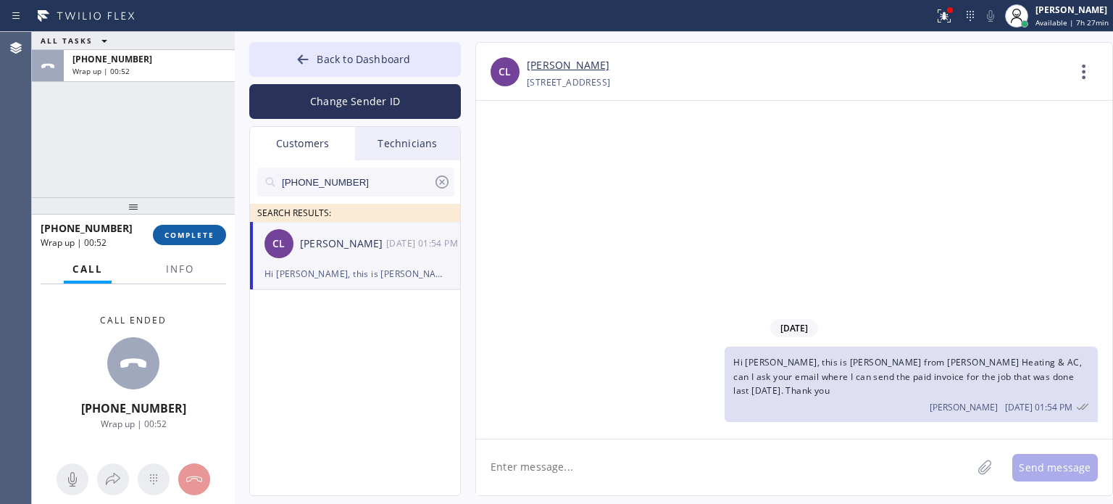
click at [212, 236] on span "COMPLETE" at bounding box center [190, 235] width 50 height 10
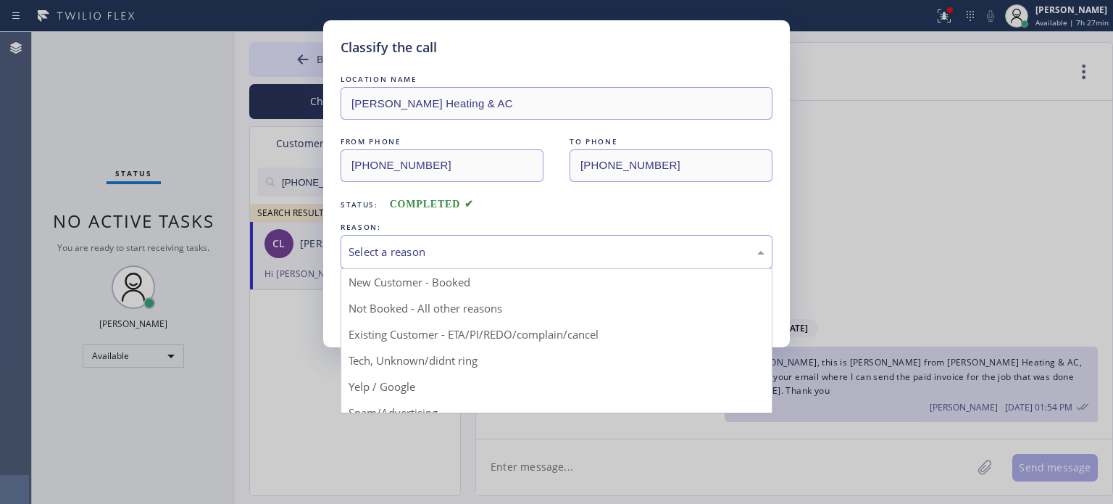
click at [469, 250] on div "Select a reason" at bounding box center [557, 252] width 416 height 17
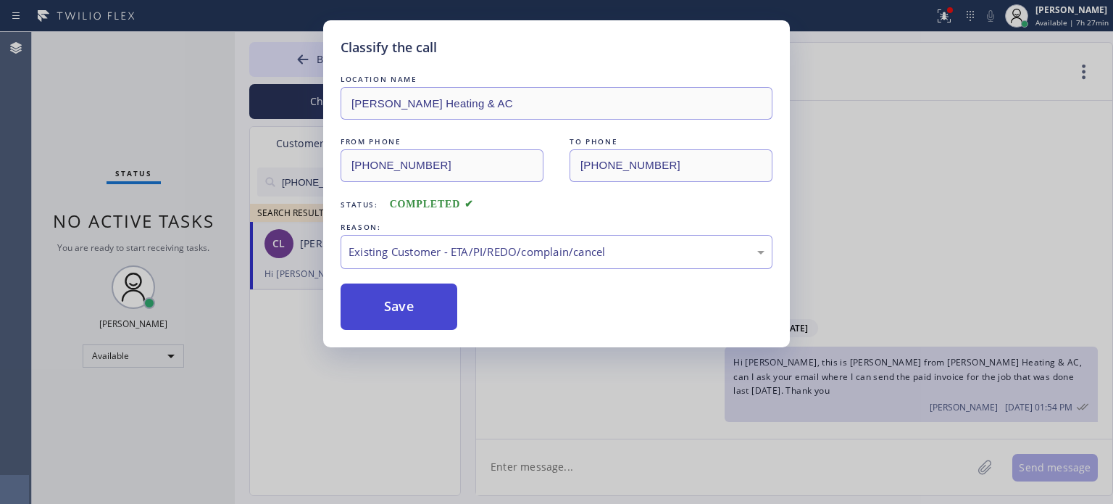
click at [411, 304] on button "Save" at bounding box center [399, 306] width 117 height 46
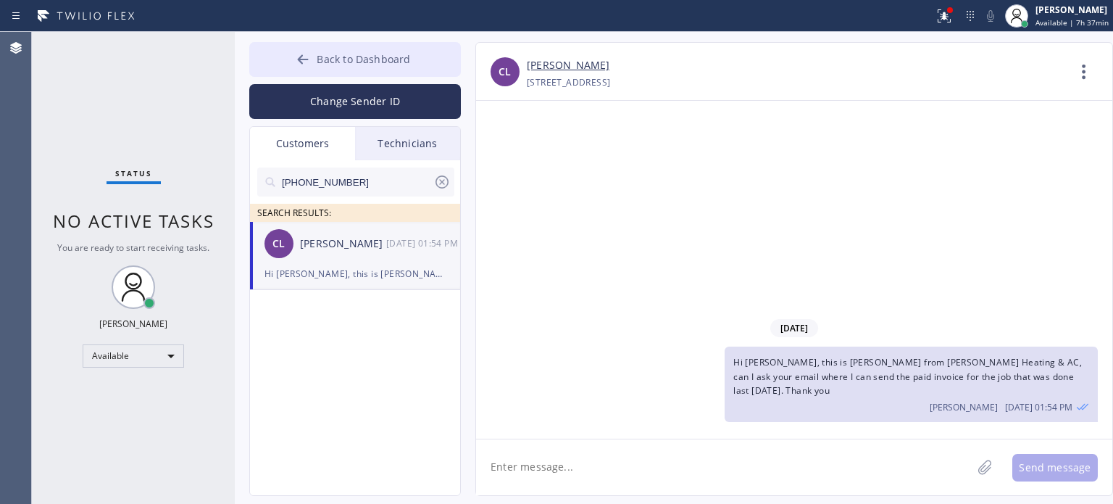
click at [320, 59] on span "Back to Dashboard" at bounding box center [364, 59] width 94 height 14
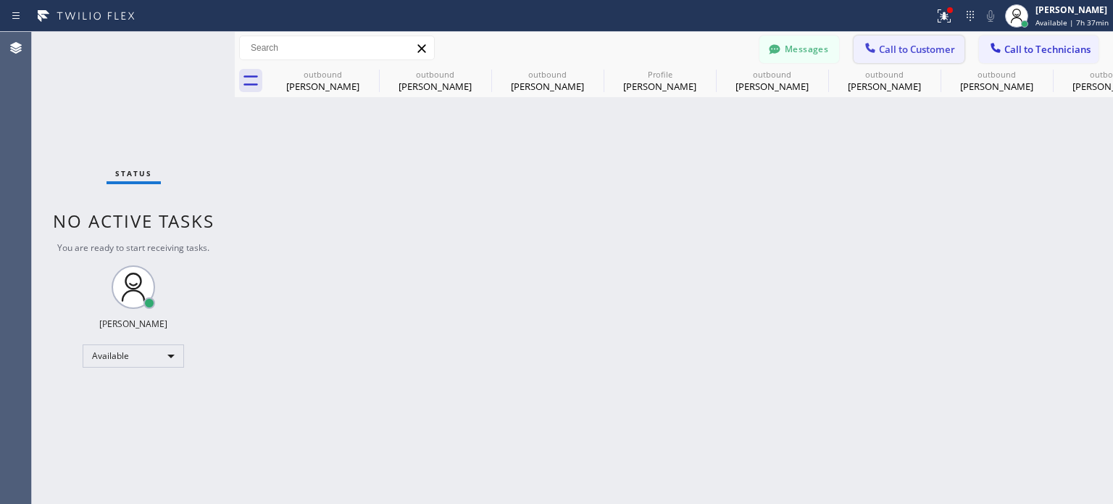
click at [897, 41] on button "Call to Customer" at bounding box center [909, 50] width 111 height 28
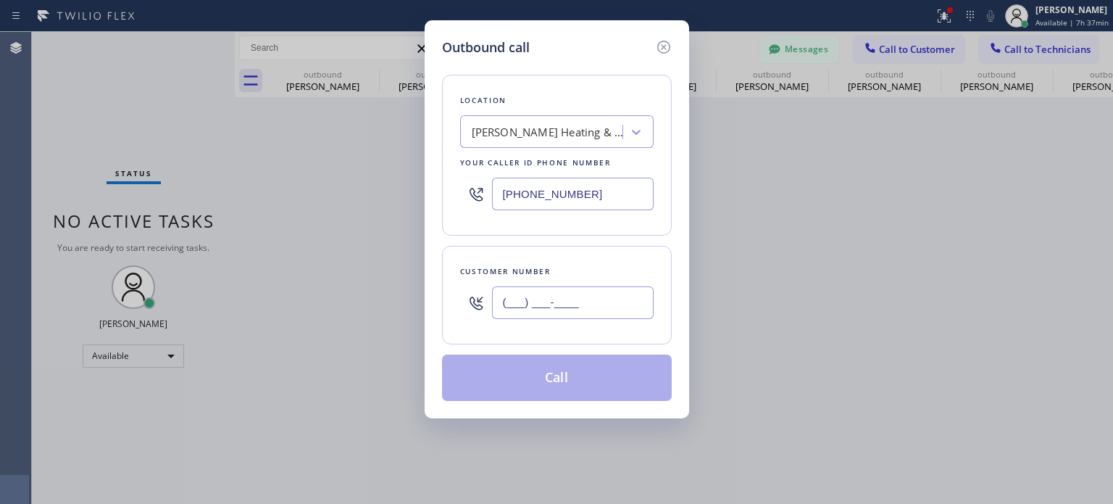
click at [539, 298] on input "(___) ___-____" at bounding box center [573, 302] width 162 height 33
paste input "551) 265-5339"
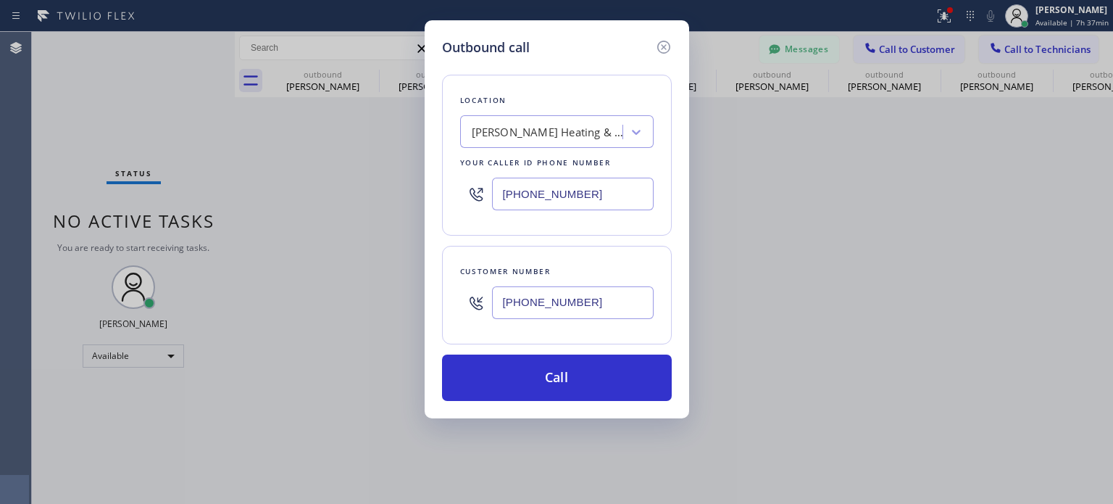
type input "[PHONE_NUMBER]"
click at [523, 202] on input "[PHONE_NUMBER]" at bounding box center [573, 194] width 162 height 33
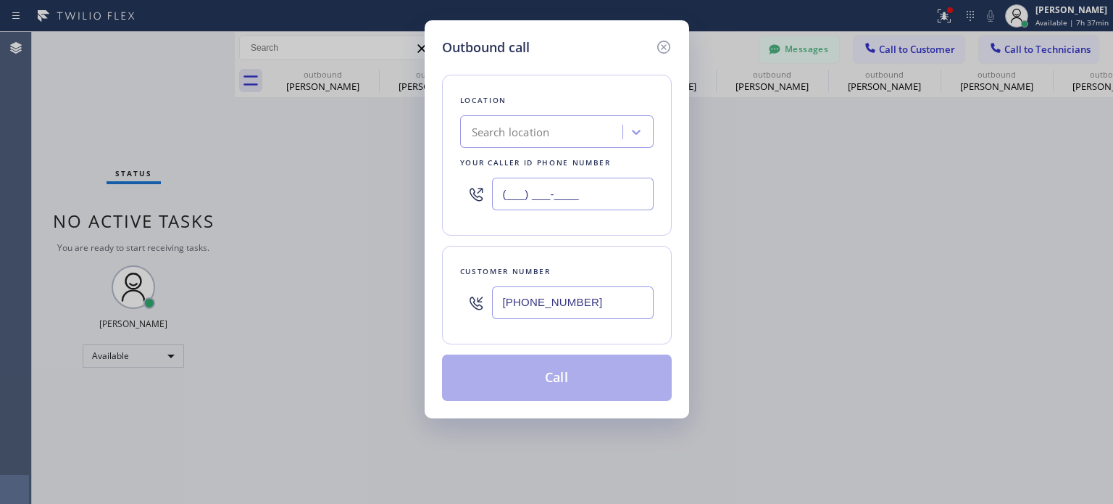
type input "(___) ___-____"
click at [503, 128] on div "Search location" at bounding box center [511, 132] width 78 height 17
paste input "Laz Electric"
type input "Laz Electric"
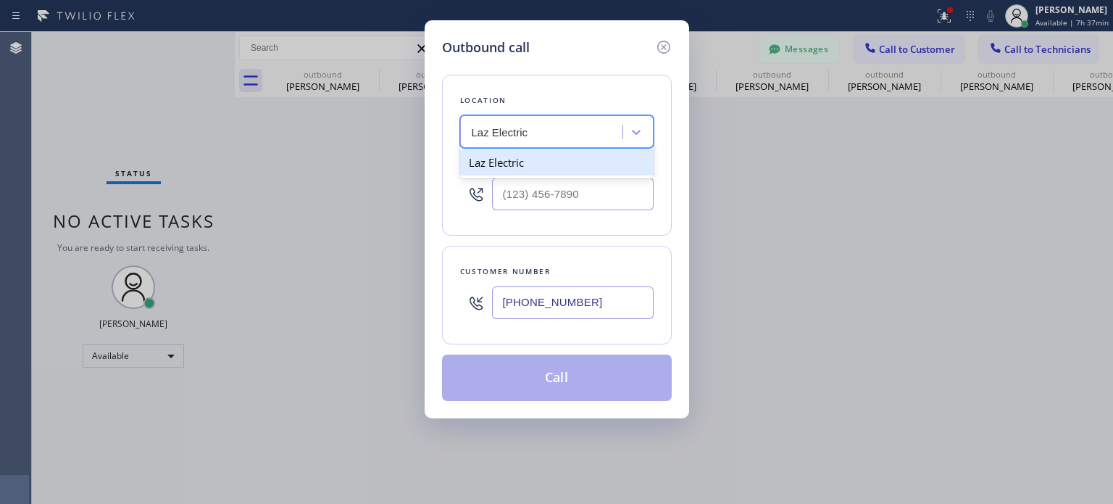
drag, startPoint x: 506, startPoint y: 167, endPoint x: 507, endPoint y: 190, distance: 22.5
click at [506, 167] on div "Laz Electric" at bounding box center [557, 162] width 194 height 26
type input "[PHONE_NUMBER]"
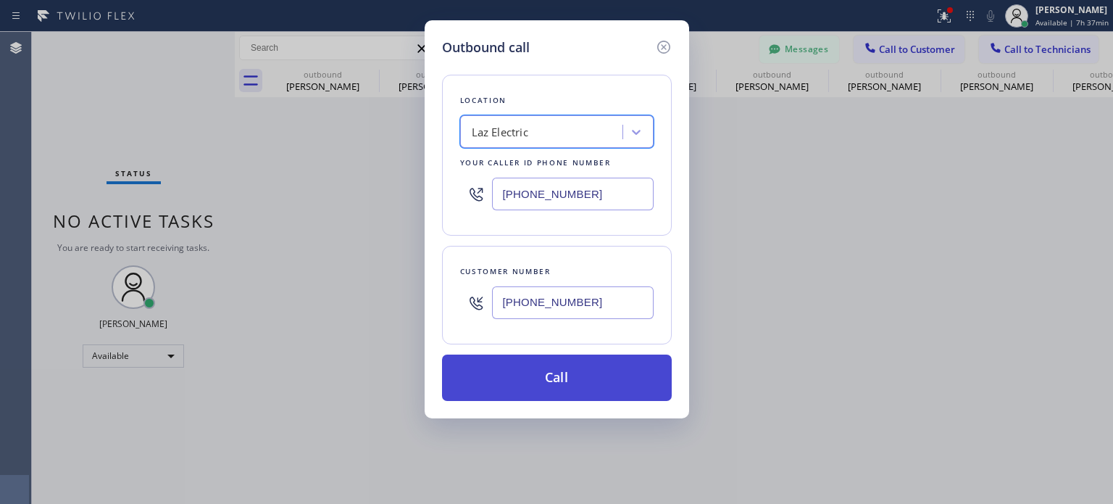
click at [544, 370] on button "Call" at bounding box center [557, 377] width 230 height 46
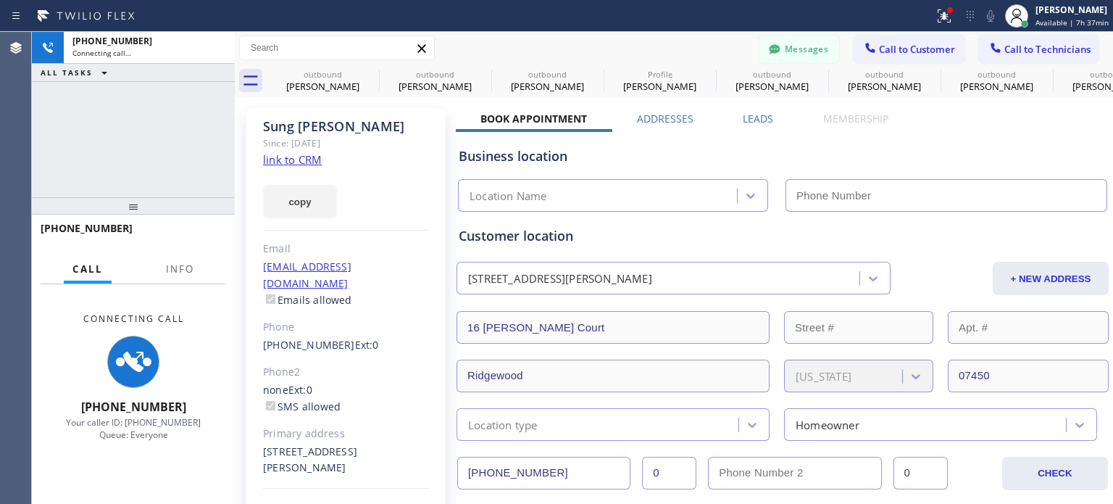
type input "[PHONE_NUMBER]"
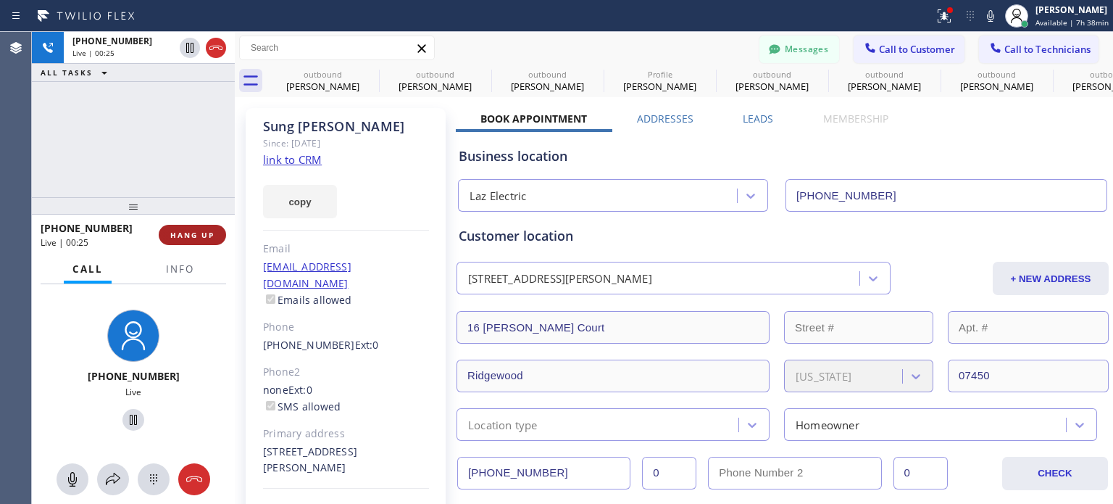
click at [201, 233] on span "HANG UP" at bounding box center [192, 235] width 44 height 10
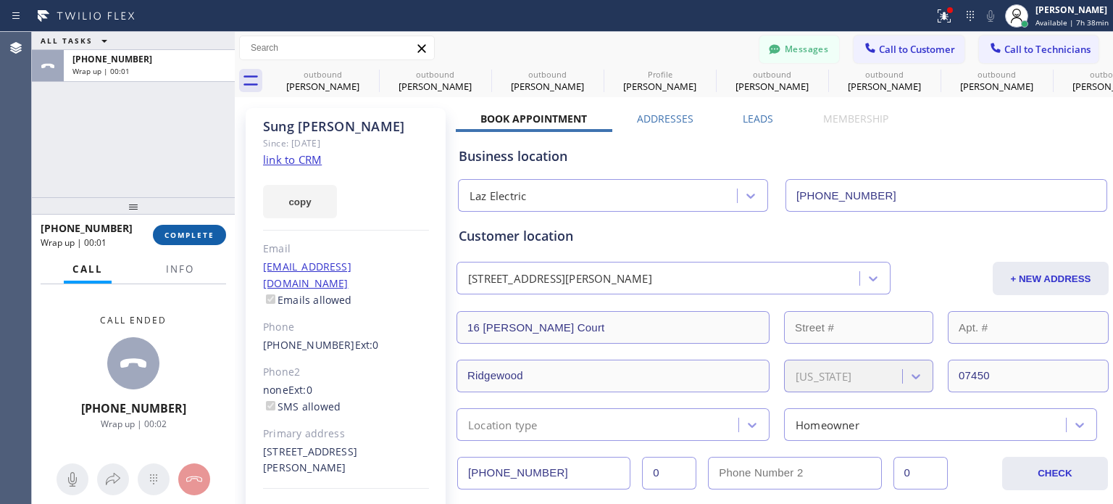
click at [202, 232] on span "COMPLETE" at bounding box center [190, 235] width 50 height 10
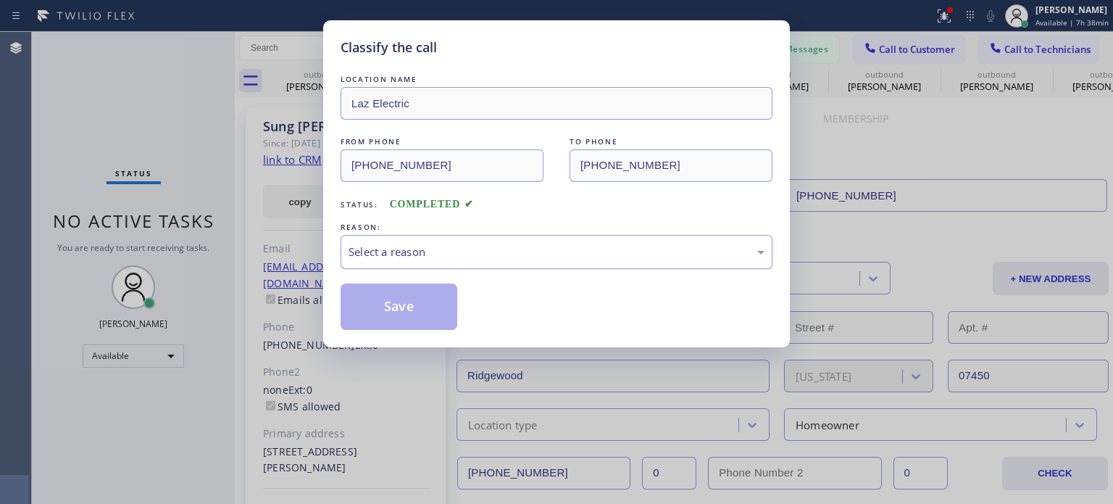
click at [402, 249] on div "Select a reason" at bounding box center [557, 252] width 416 height 17
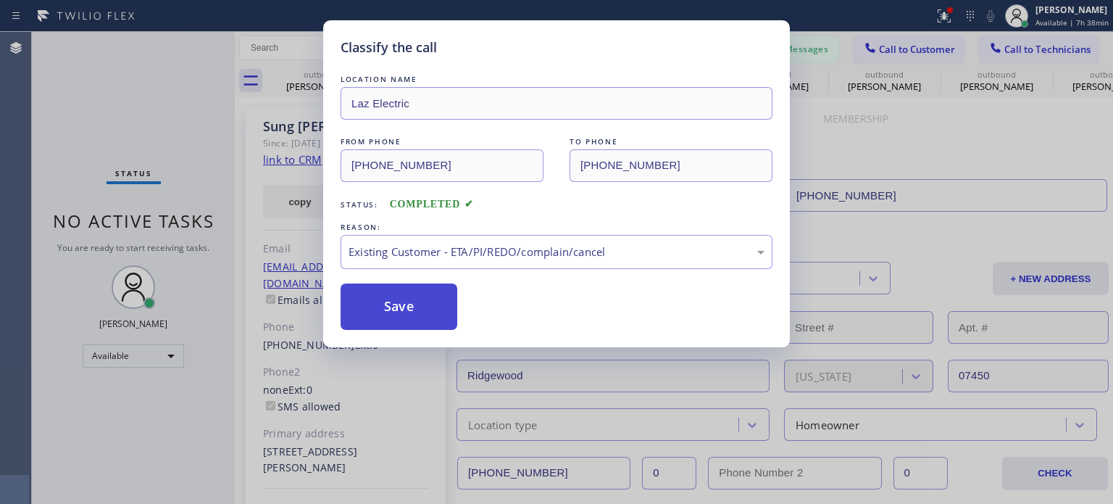
drag, startPoint x: 401, startPoint y: 314, endPoint x: 389, endPoint y: 291, distance: 25.6
click at [400, 313] on button "Save" at bounding box center [399, 306] width 117 height 46
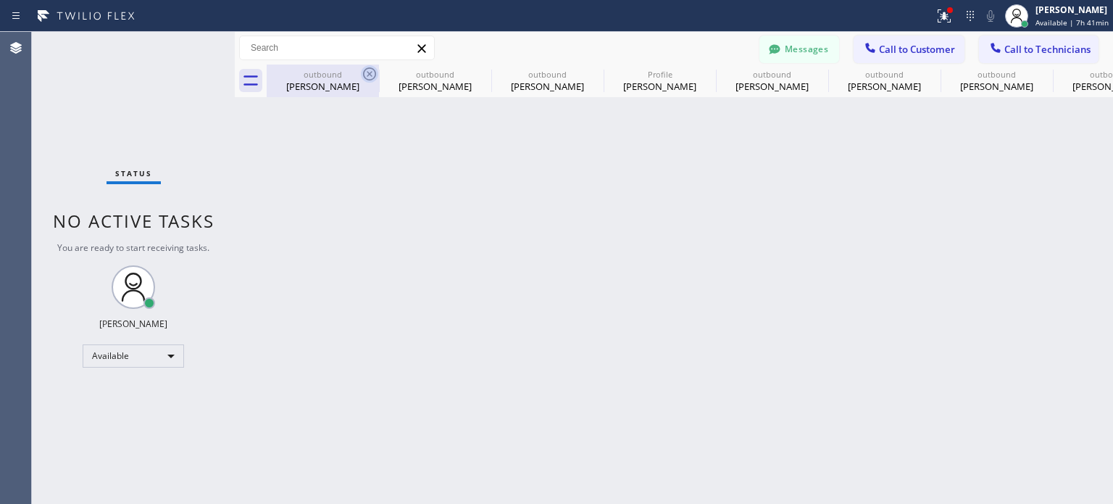
click at [367, 72] on icon at bounding box center [369, 73] width 17 height 17
click at [0, 0] on icon at bounding box center [0, 0] width 0 height 0
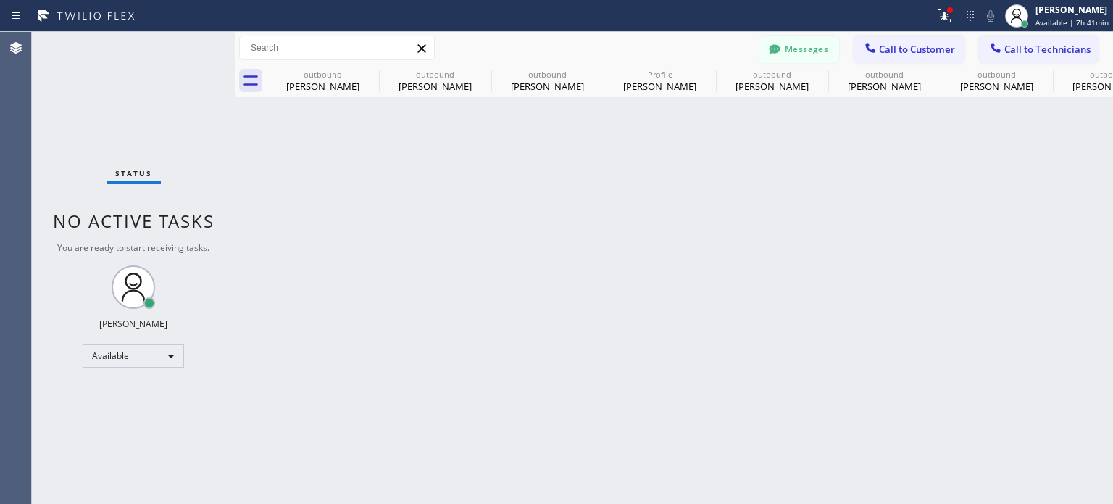
click at [0, 0] on icon at bounding box center [0, 0] width 0 height 0
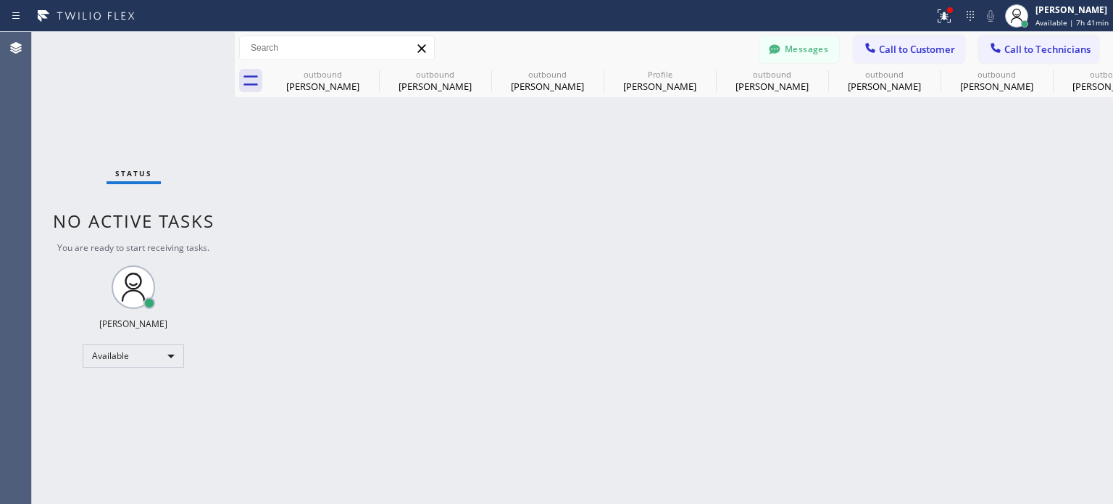
click at [0, 0] on icon at bounding box center [0, 0] width 0 height 0
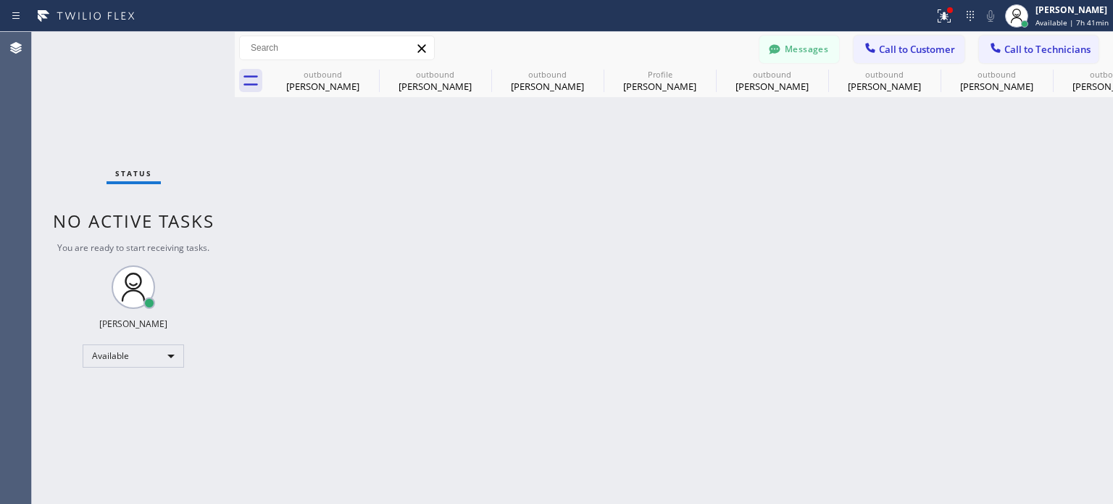
click at [0, 0] on icon at bounding box center [0, 0] width 0 height 0
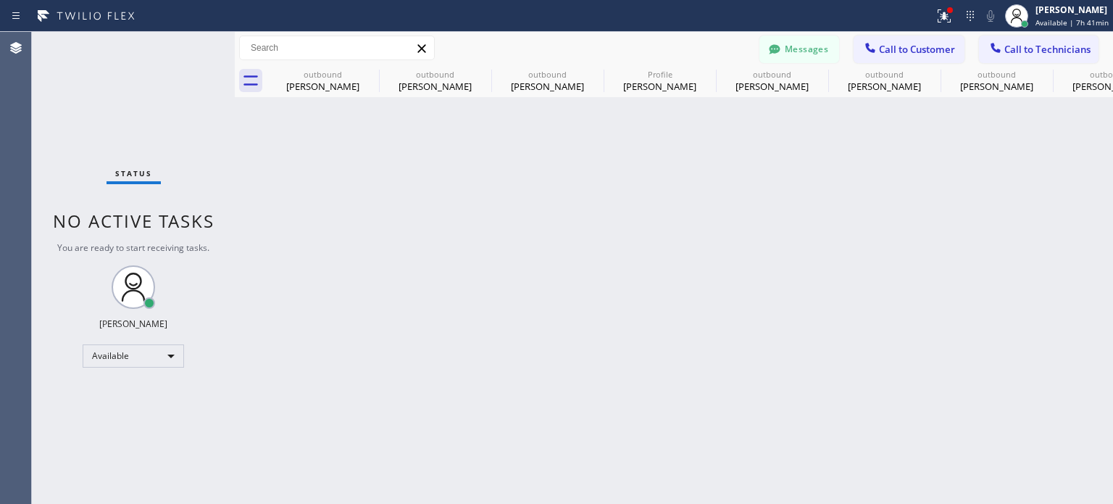
click at [0, 0] on icon at bounding box center [0, 0] width 0 height 0
click at [363, 70] on div "outbound [PERSON_NAME] outbound [PERSON_NAME] outbound [PERSON_NAME] Profile [P…" at bounding box center [690, 81] width 847 height 33
click at [362, 69] on div "outbound [PERSON_NAME] outbound [PERSON_NAME] outbound [PERSON_NAME] Profile [P…" at bounding box center [690, 81] width 847 height 33
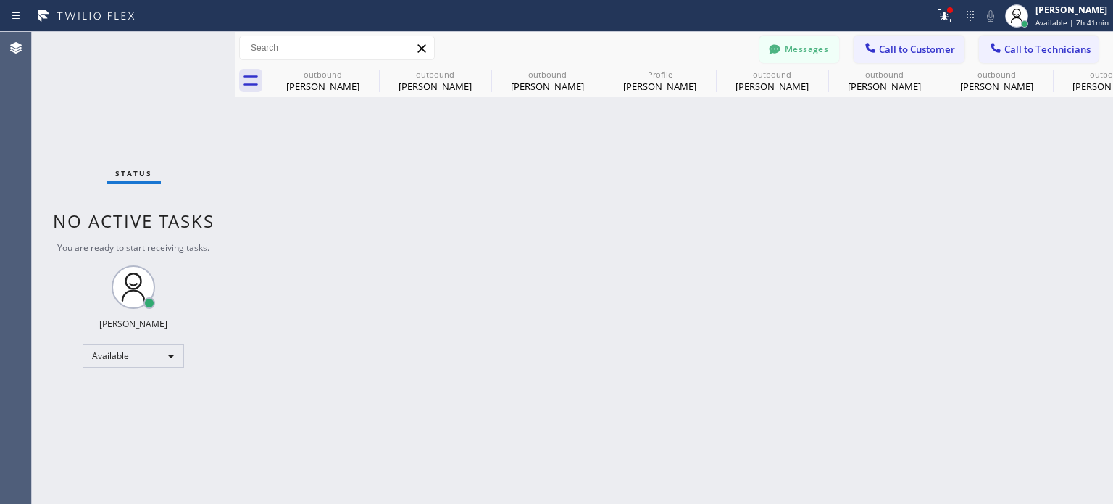
click at [362, 69] on div "outbound [PERSON_NAME] outbound [PERSON_NAME] outbound [PERSON_NAME] Profile [P…" at bounding box center [690, 81] width 847 height 33
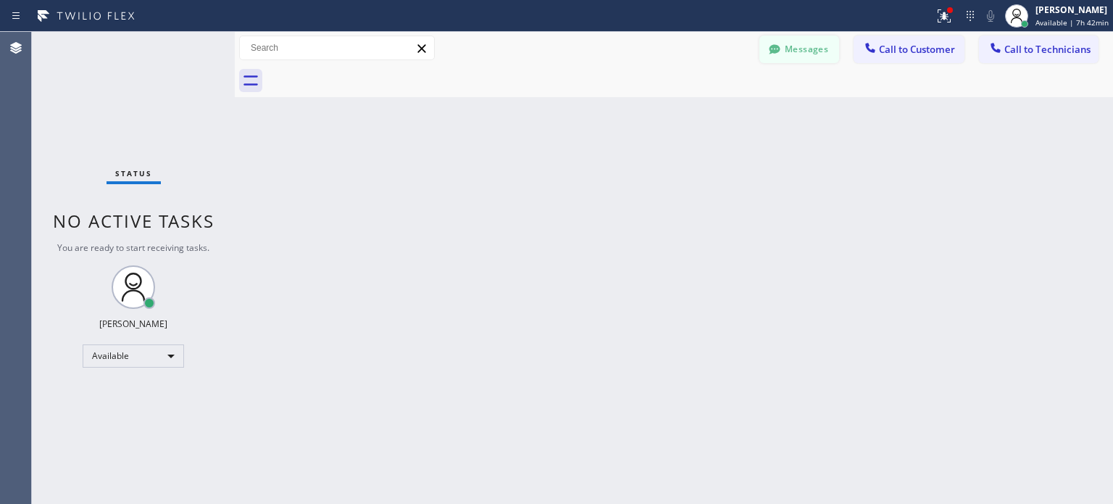
click at [796, 51] on button "Messages" at bounding box center [800, 50] width 80 height 28
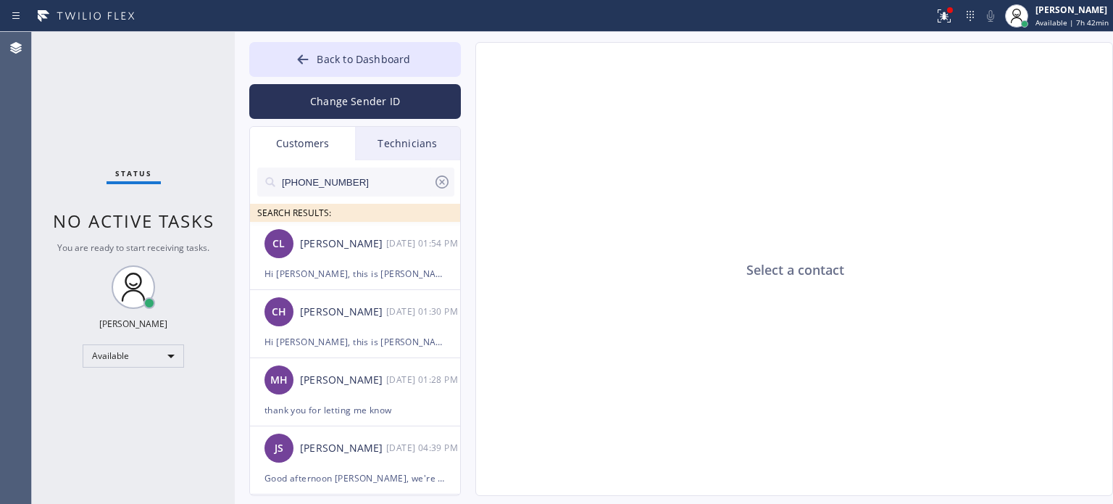
click at [953, 399] on div "Select a contact" at bounding box center [795, 270] width 638 height 454
click at [312, 274] on div "Hi [PERSON_NAME], this is [PERSON_NAME] from [PERSON_NAME] Heating & AC, can I …" at bounding box center [355, 273] width 181 height 17
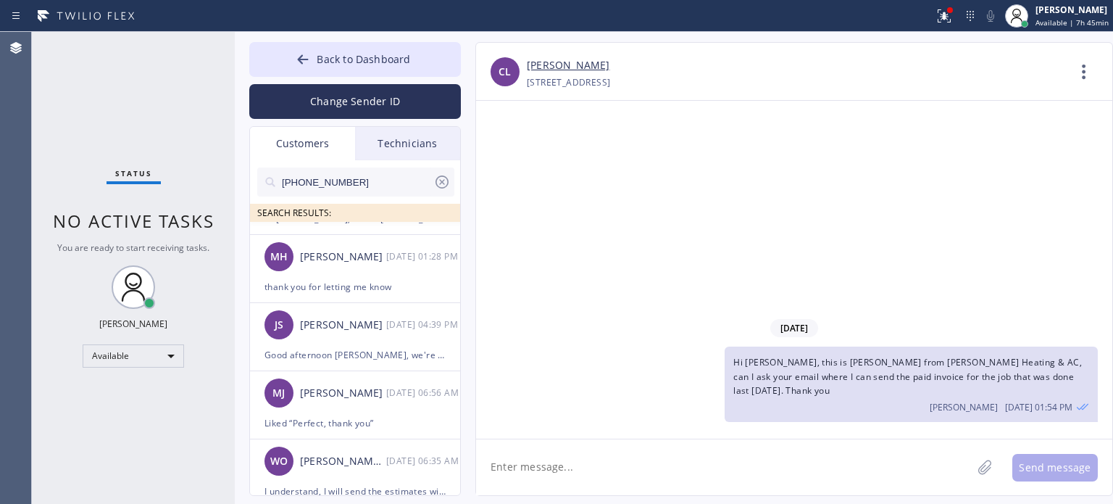
scroll to position [145, 0]
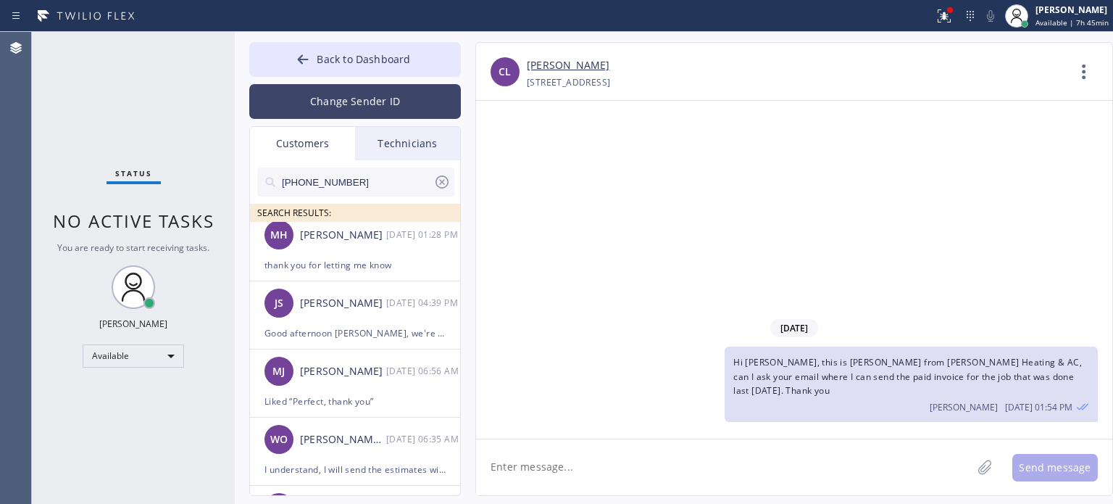
click at [296, 101] on button "Change Sender ID" at bounding box center [355, 101] width 212 height 35
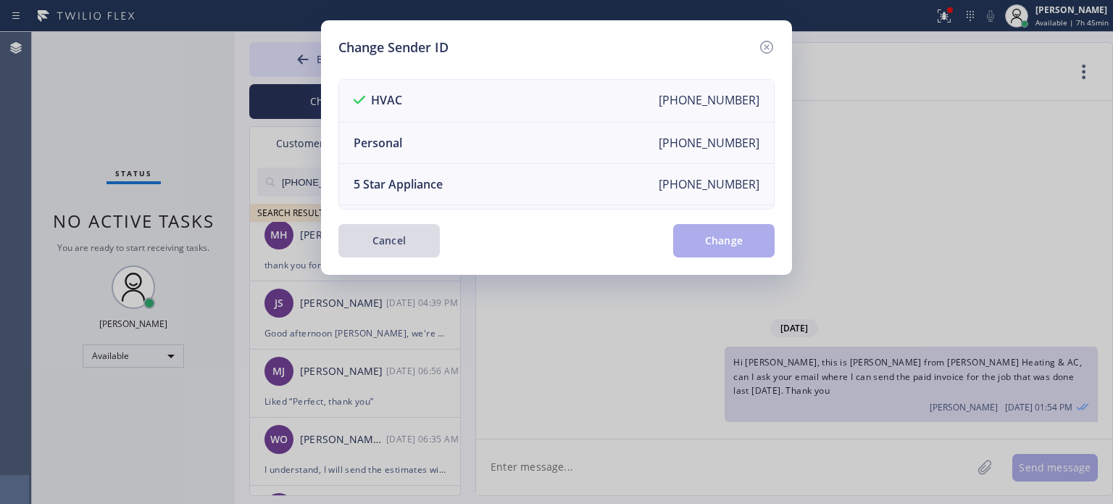
click at [404, 235] on button "Cancel" at bounding box center [388, 240] width 101 height 33
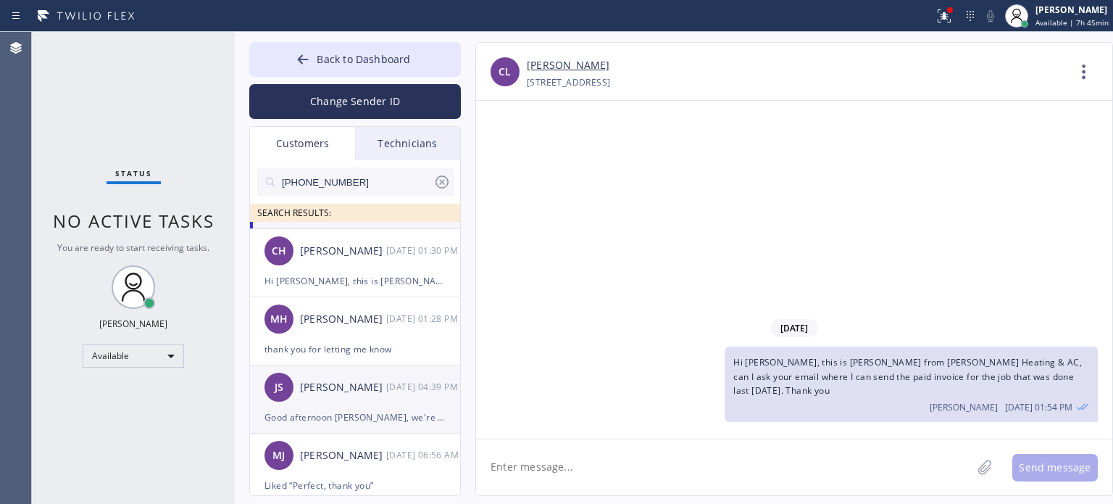
scroll to position [0, 0]
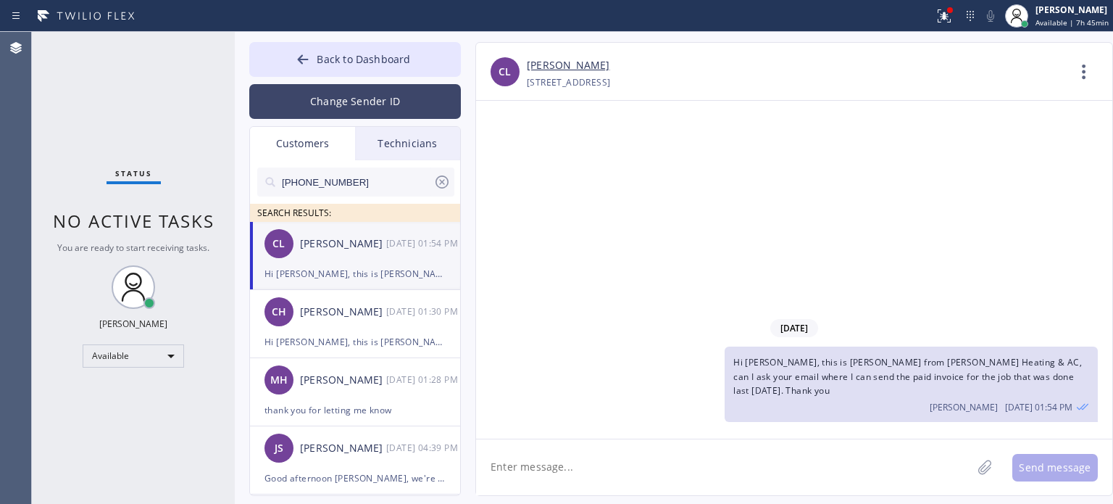
click at [315, 108] on button "Change Sender ID" at bounding box center [355, 101] width 212 height 35
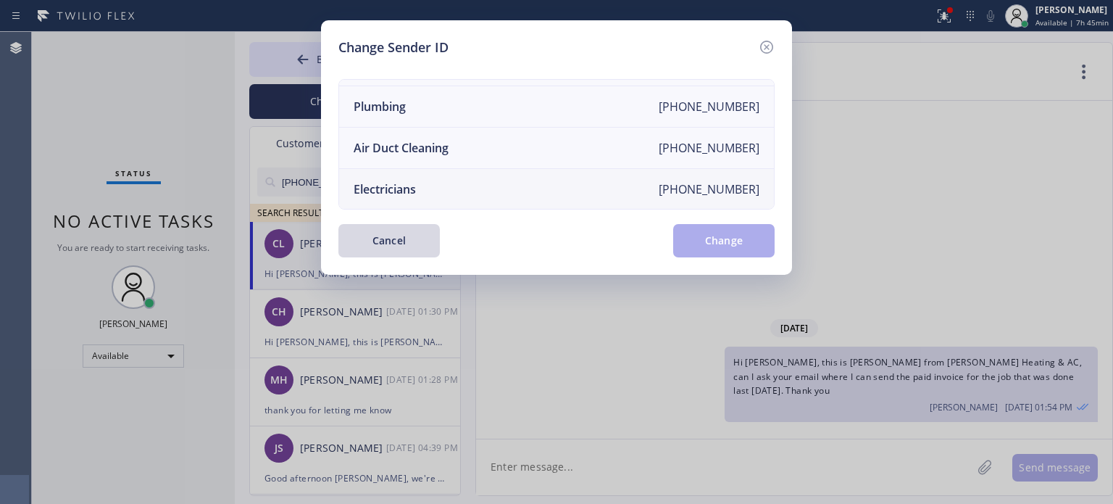
scroll to position [169, 0]
click at [400, 185] on li "Electricians [PHONE_NUMBER]" at bounding box center [556, 188] width 435 height 41
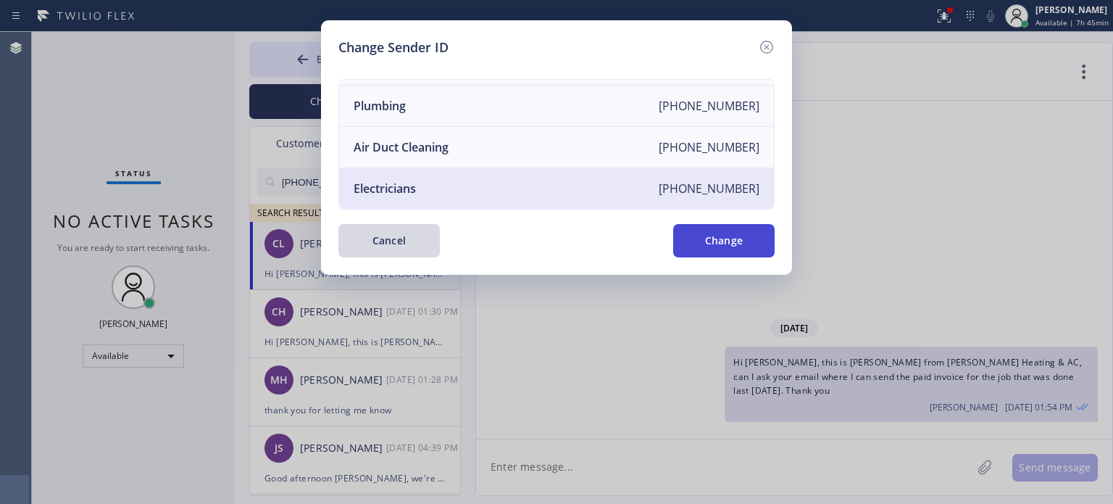
click at [705, 237] on button "Change" at bounding box center [723, 240] width 101 height 33
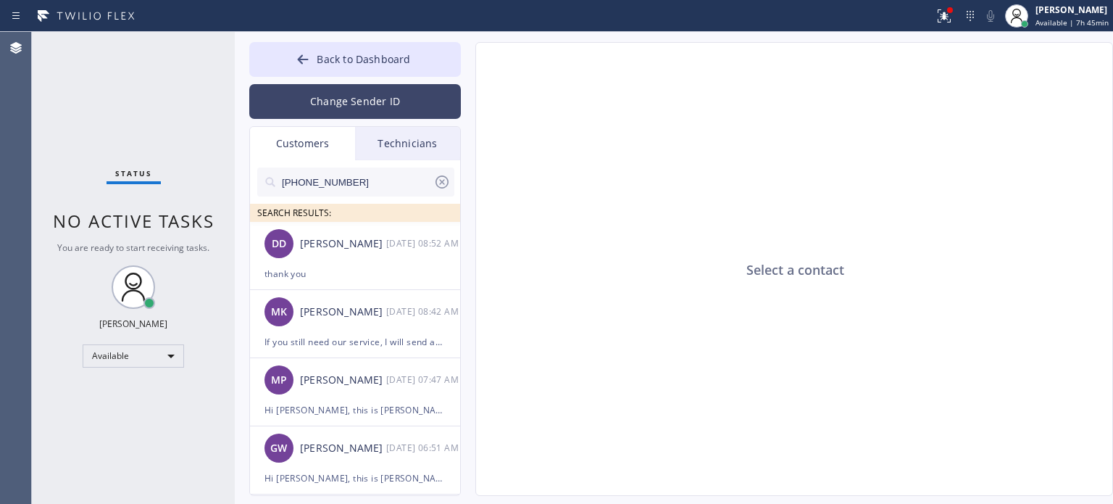
click at [331, 101] on button "Change Sender ID" at bounding box center [355, 101] width 212 height 35
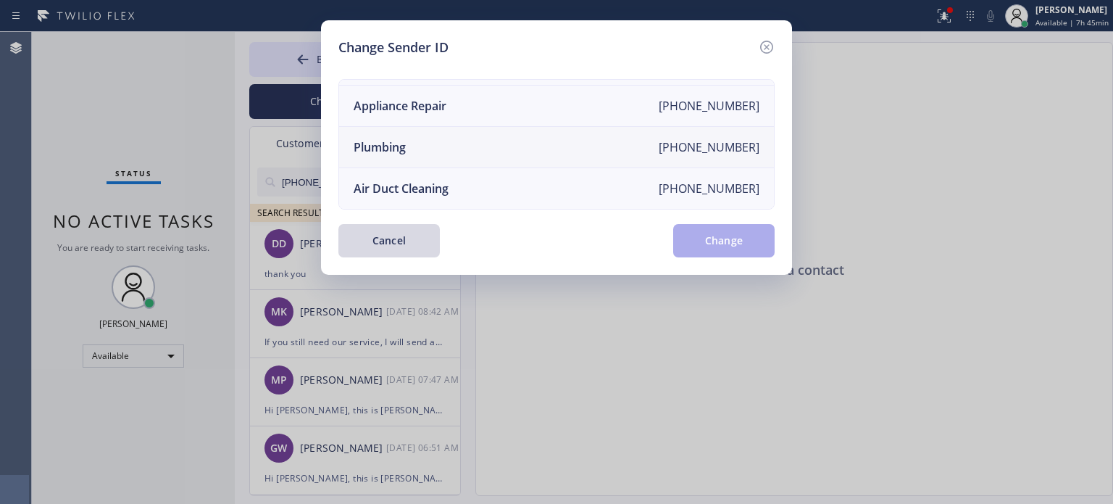
scroll to position [0, 0]
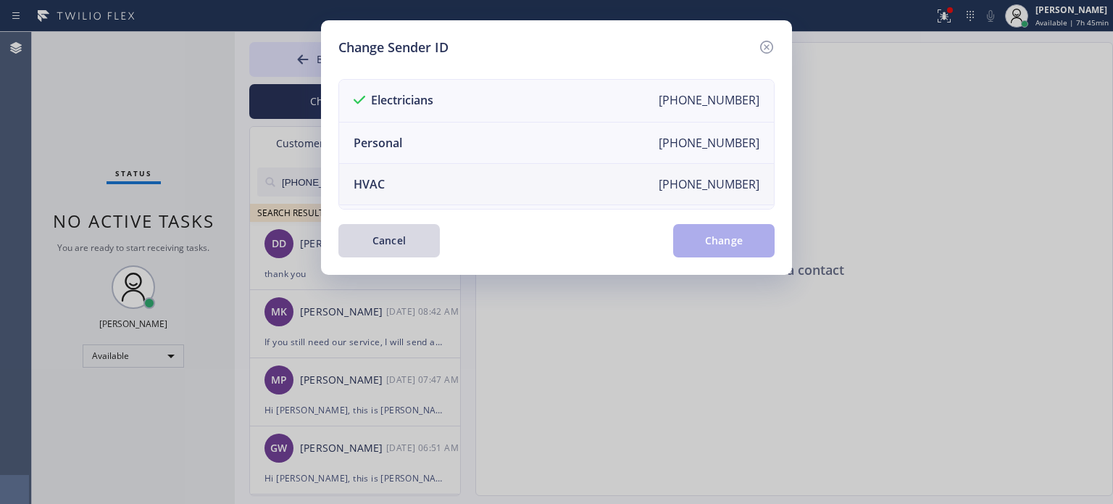
click at [403, 180] on li "HVAC [PHONE_NUMBER]" at bounding box center [556, 184] width 435 height 41
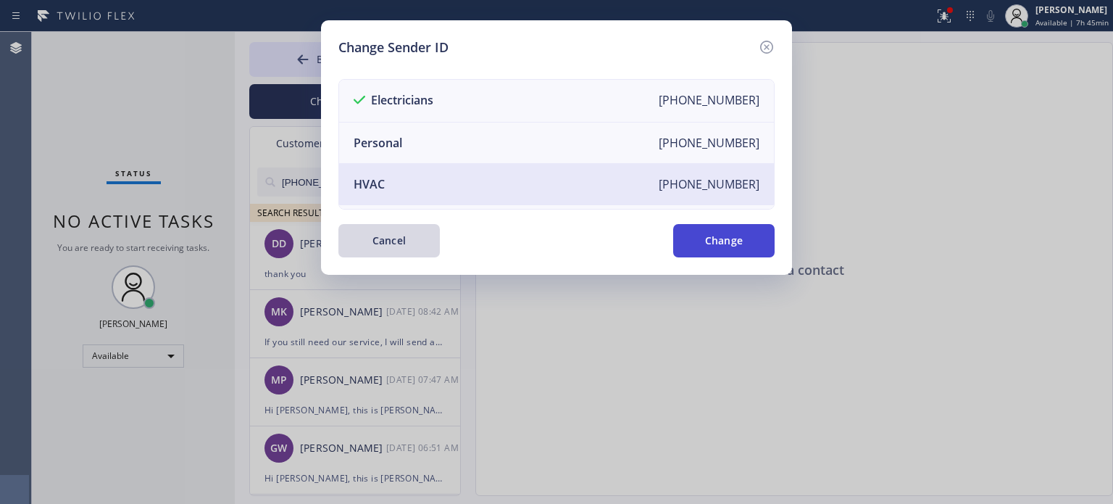
click at [736, 233] on button "Change" at bounding box center [723, 240] width 101 height 33
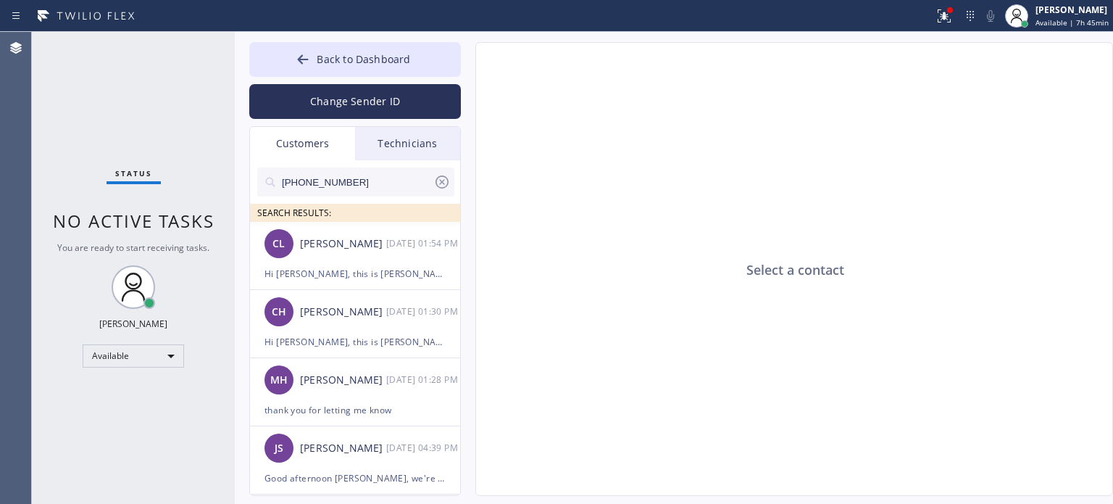
click at [655, 349] on div "Select a contact" at bounding box center [795, 270] width 638 height 454
